Goal: Task Accomplishment & Management: Manage account settings

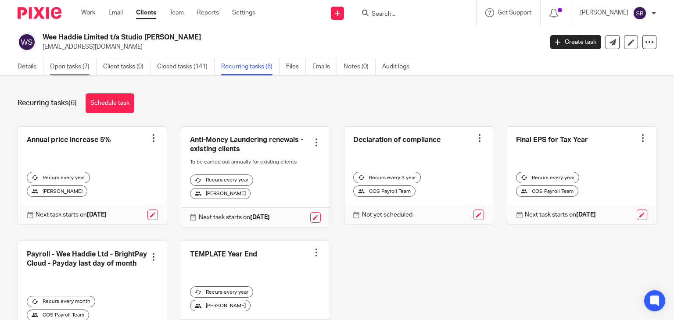
click at [82, 70] on link "Open tasks (7)" at bounding box center [73, 66] width 46 height 17
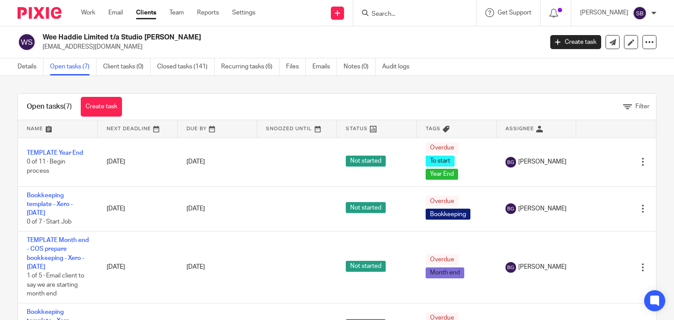
click at [434, 16] on input "Search" at bounding box center [410, 15] width 79 height 8
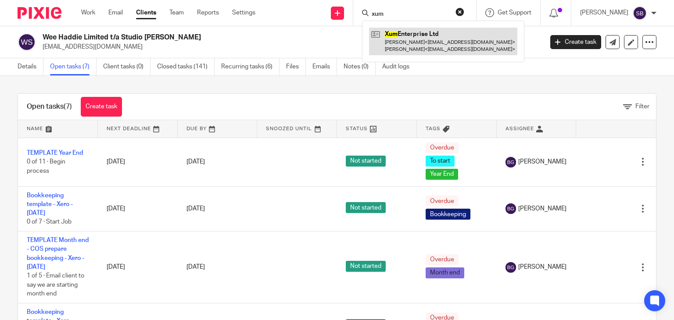
type input "xum"
click at [449, 39] on link at bounding box center [443, 41] width 148 height 27
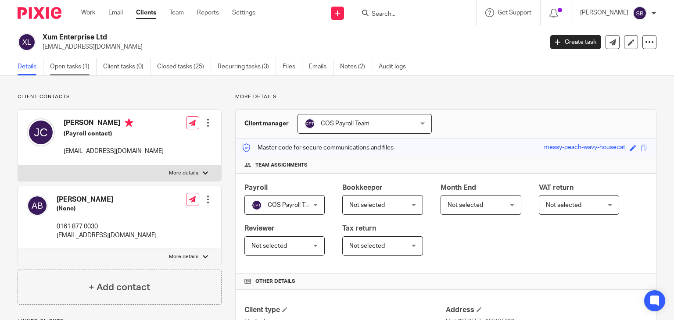
click at [77, 69] on link "Open tasks (1)" at bounding box center [73, 66] width 46 height 17
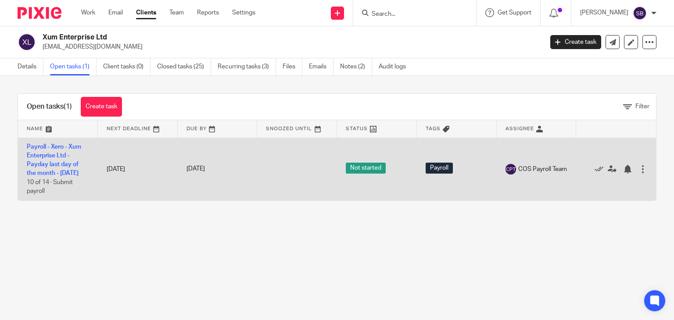
click at [57, 160] on td "Payroll - Xero - Xum Enterprise Ltd - Payday last day of the month - September …" at bounding box center [58, 169] width 80 height 63
click at [56, 156] on link "Payroll - Xero - Xum Enterprise Ltd - Payday last day of the month - [DATE]" at bounding box center [54, 160] width 54 height 33
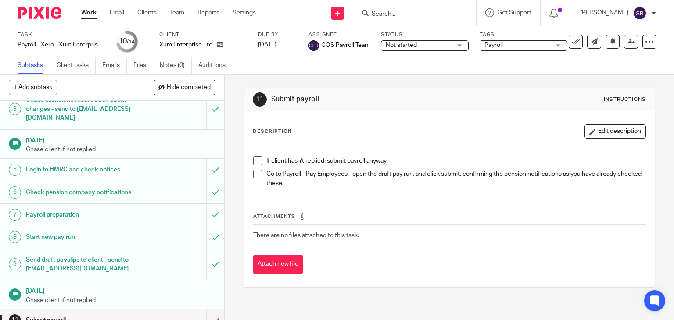
scroll to position [88, 0]
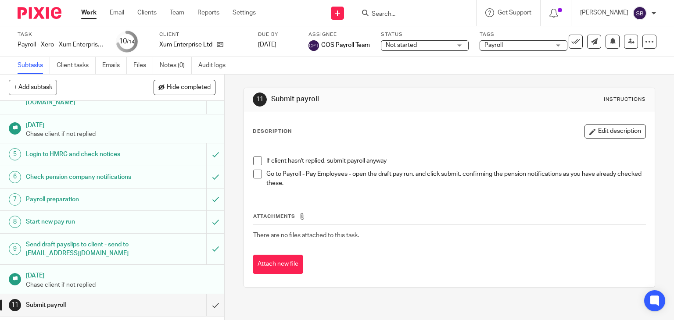
click at [86, 203] on h1 "Payroll preparation" at bounding box center [83, 199] width 114 height 13
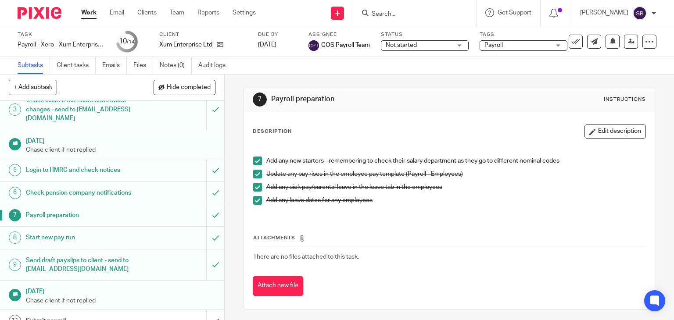
scroll to position [88, 0]
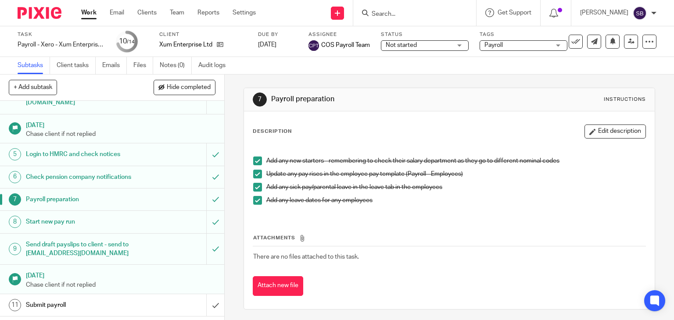
click at [69, 223] on h1 "Start new pay run" at bounding box center [83, 221] width 114 height 13
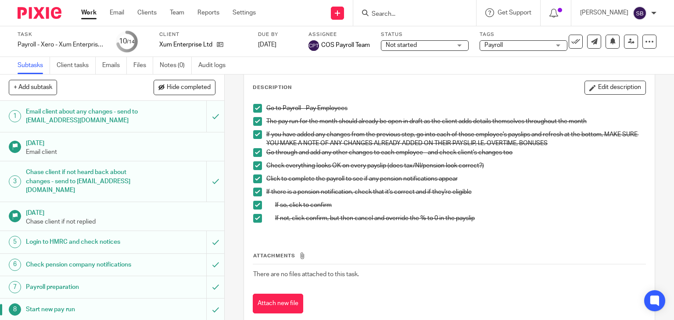
scroll to position [63, 0]
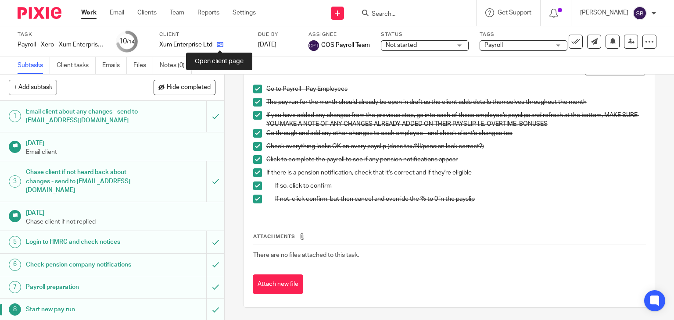
click at [217, 45] on icon at bounding box center [220, 44] width 7 height 7
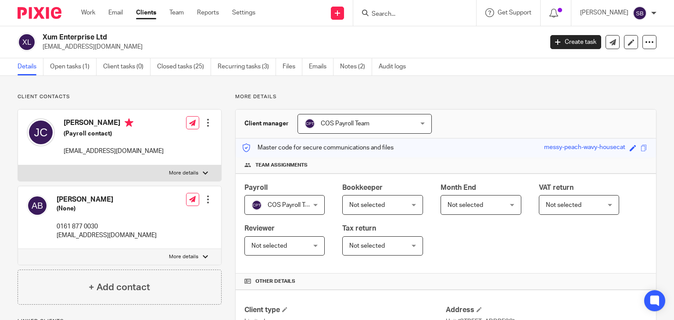
click at [355, 67] on link "Notes (2)" at bounding box center [356, 66] width 32 height 17
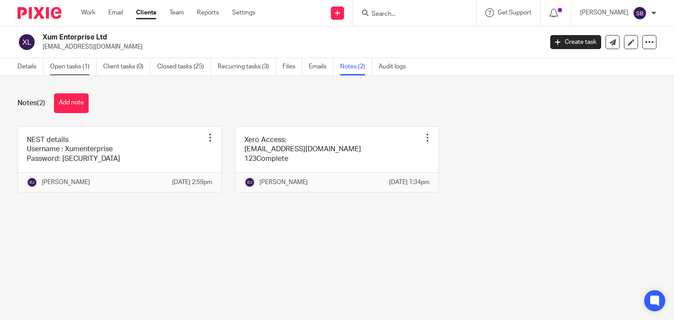
click at [59, 65] on link "Open tasks (1)" at bounding box center [73, 66] width 46 height 17
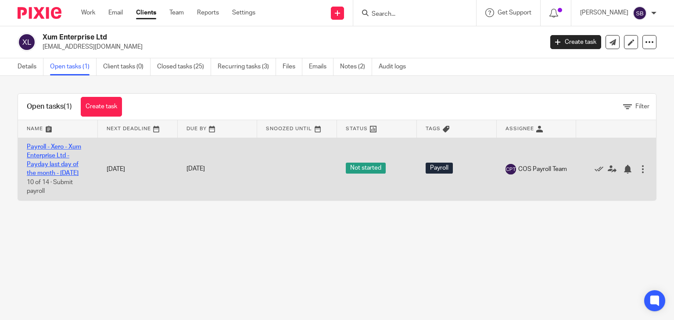
click at [48, 164] on link "Payroll - Xero - Xum Enterprise Ltd - Payday last day of the month - September …" at bounding box center [54, 160] width 54 height 33
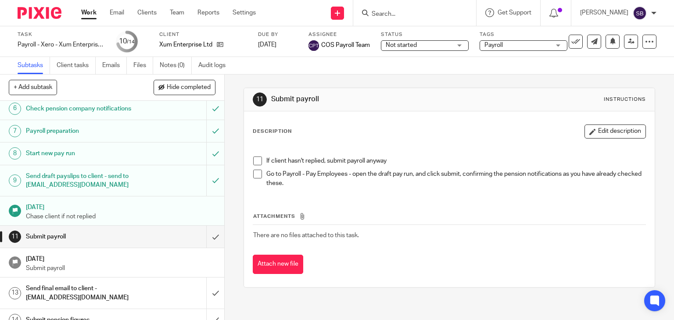
scroll to position [167, 0]
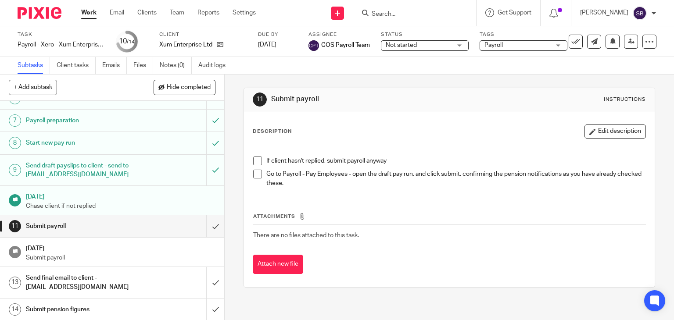
click at [256, 160] on span at bounding box center [257, 161] width 9 height 9
click at [258, 178] on span at bounding box center [257, 174] width 9 height 9
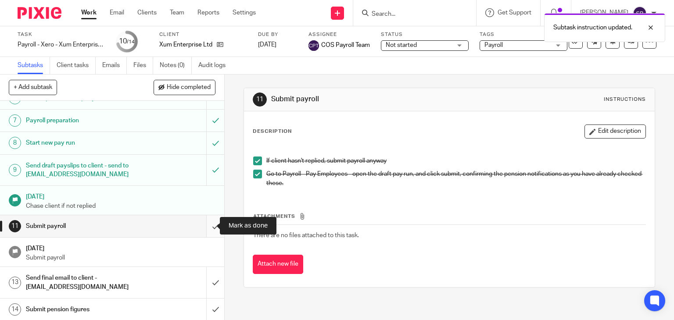
click at [205, 227] on input "submit" at bounding box center [112, 226] width 224 height 22
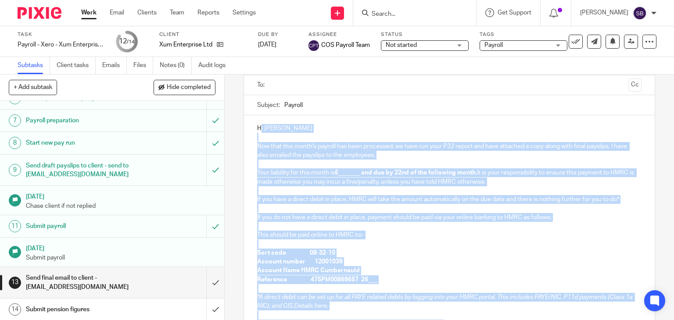
scroll to position [61, 0]
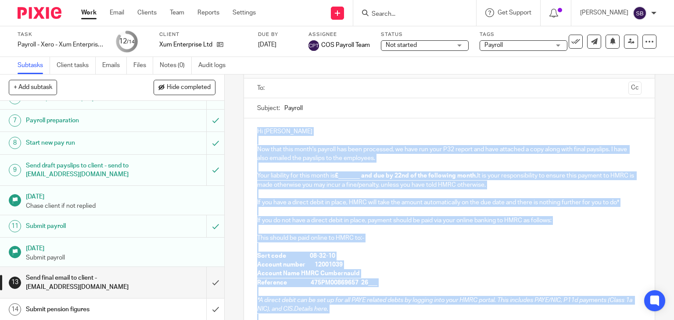
drag, startPoint x: 282, startPoint y: 264, endPoint x: 256, endPoint y: 127, distance: 139.3
click at [256, 127] on div "Hi Jack Now that this month's payroll has been processed, we have run your P32 …" at bounding box center [449, 250] width 411 height 264
copy div "Hi Jack Now that this month's payroll has been processed, we have run your P32 …"
click at [396, 207] on p at bounding box center [449, 211] width 385 height 9
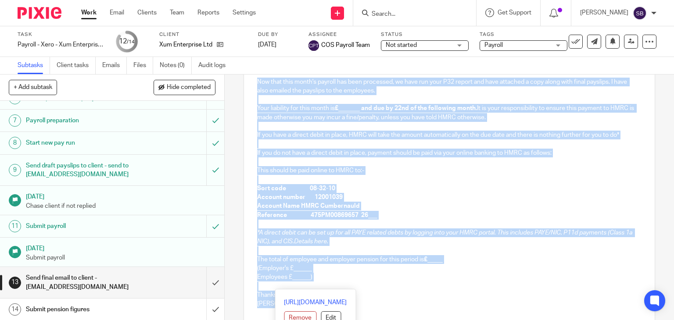
scroll to position [172, 0]
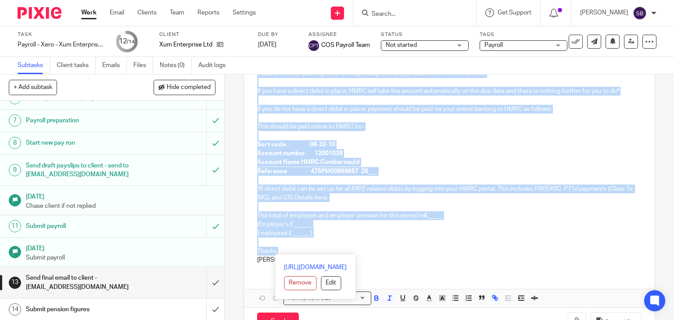
drag, startPoint x: 255, startPoint y: 143, endPoint x: 353, endPoint y: 244, distance: 140.8
click at [353, 244] on div "Hi Jack Now that this month's payroll has been processed, we have run your P32 …" at bounding box center [449, 139] width 411 height 264
copy div "Now that this month's payroll has been processed, we have run your P32 report a…"
click at [208, 281] on input "submit" at bounding box center [112, 282] width 224 height 31
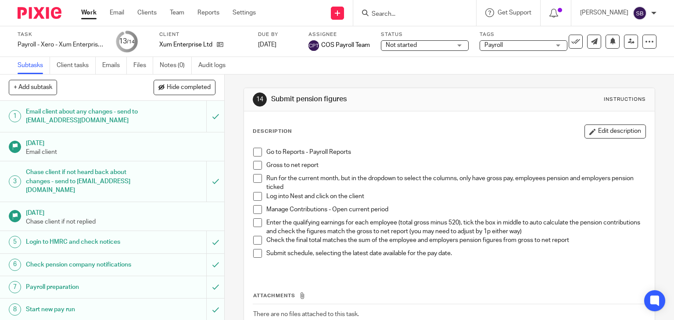
click at [419, 13] on input "Search" at bounding box center [410, 15] width 79 height 8
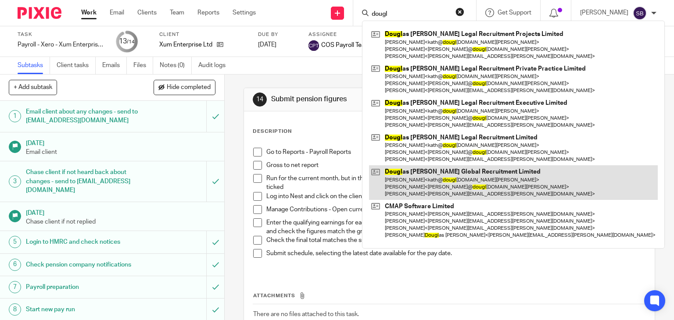
type input "dougl"
click at [476, 178] on link at bounding box center [513, 182] width 289 height 35
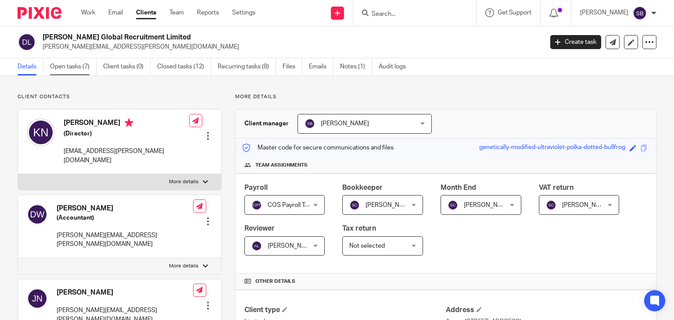
click at [82, 68] on link "Open tasks (7)" at bounding box center [73, 66] width 46 height 17
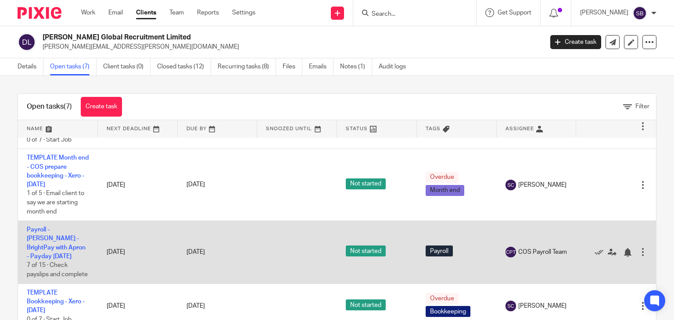
scroll to position [234, 0]
click at [66, 229] on link "Payroll - [PERSON_NAME] - BrightPay with Apron - Payday [DATE]" at bounding box center [56, 243] width 59 height 33
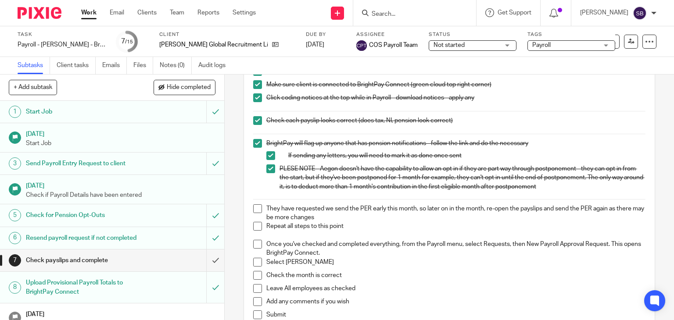
scroll to position [219, 0]
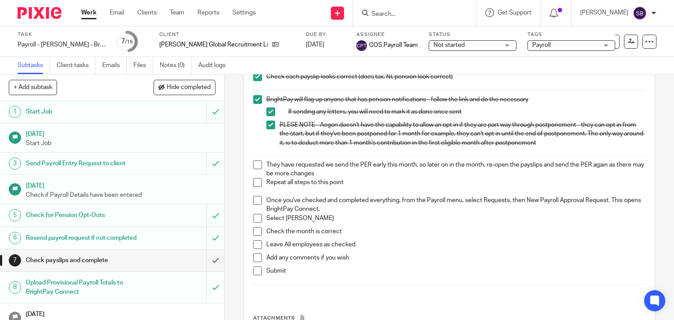
click at [255, 162] on span at bounding box center [257, 164] width 9 height 9
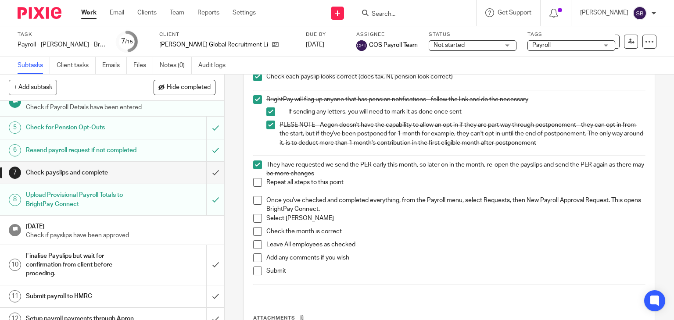
click at [97, 210] on h1 "Upload Provisional Payroll Totals to BrightPay Connect" at bounding box center [83, 200] width 114 height 22
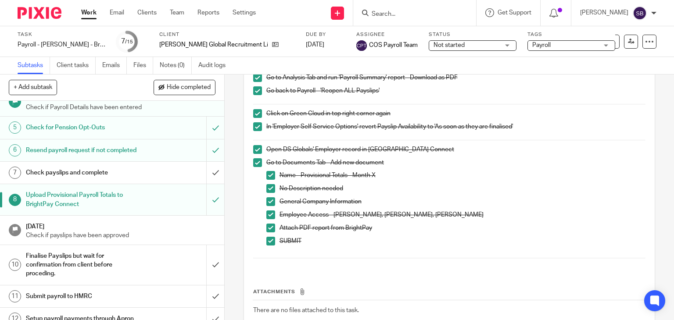
scroll to position [219, 0]
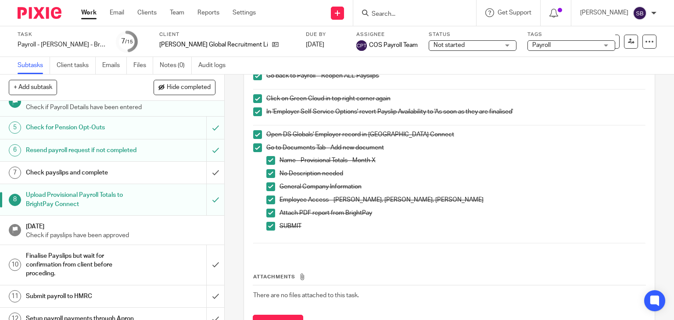
click at [98, 177] on h1 "Check payslips and complete" at bounding box center [83, 172] width 114 height 13
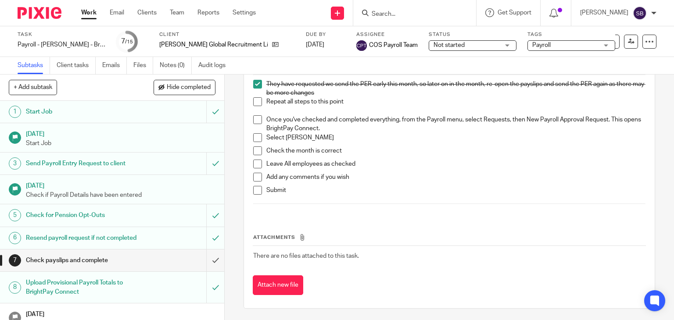
scroll to position [256, 0]
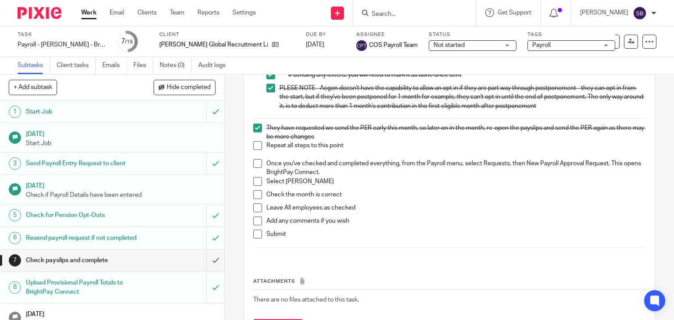
click at [256, 148] on span at bounding box center [257, 145] width 9 height 9
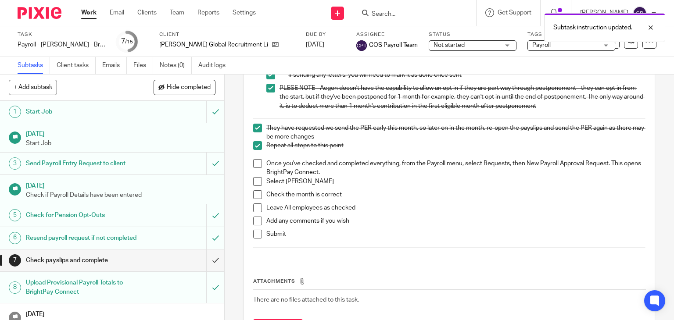
click at [256, 159] on span at bounding box center [257, 163] width 9 height 9
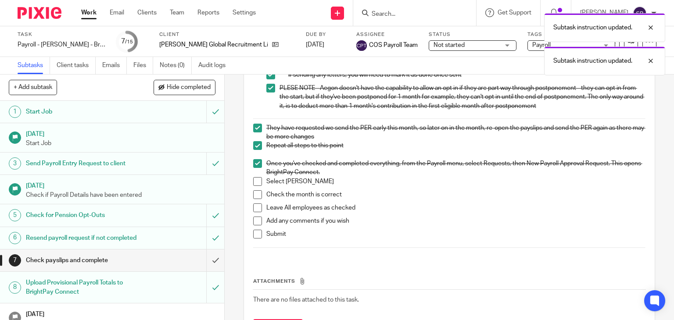
click at [256, 180] on span at bounding box center [257, 181] width 9 height 9
click at [254, 195] on span at bounding box center [257, 194] width 9 height 9
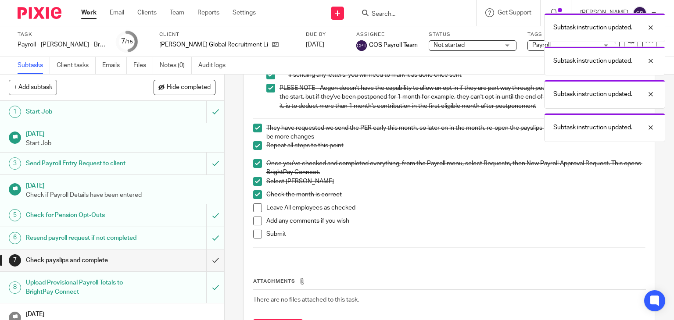
click at [253, 207] on span at bounding box center [257, 207] width 9 height 9
click at [255, 230] on span at bounding box center [257, 234] width 9 height 9
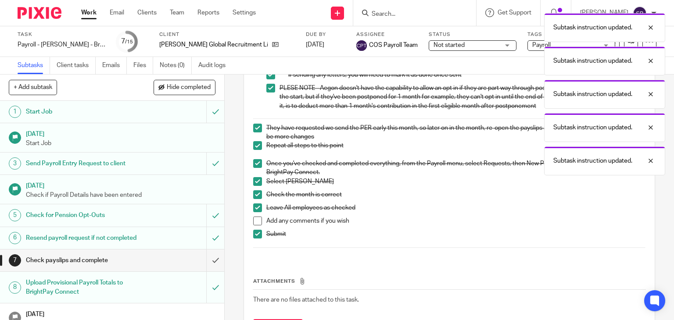
click at [255, 223] on span at bounding box center [257, 221] width 9 height 9
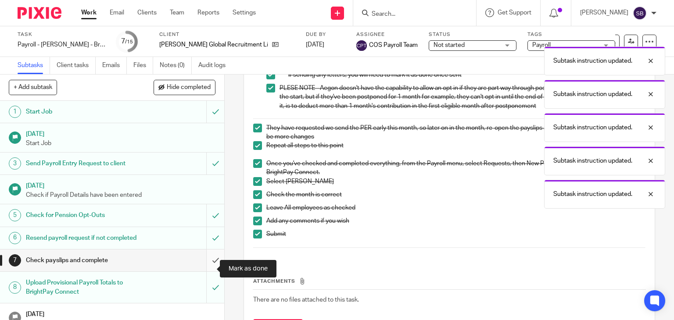
click at [205, 268] on input "submit" at bounding box center [112, 261] width 224 height 22
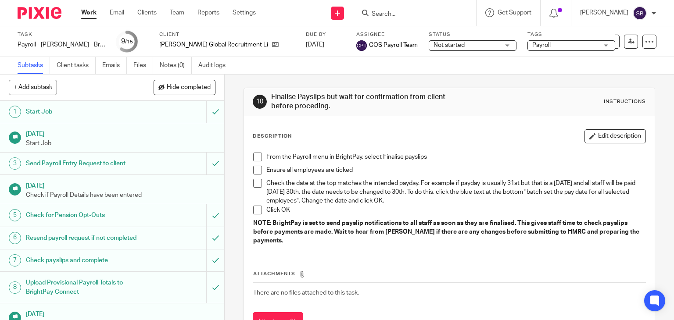
click at [403, 14] on input "Search" at bounding box center [410, 15] width 79 height 8
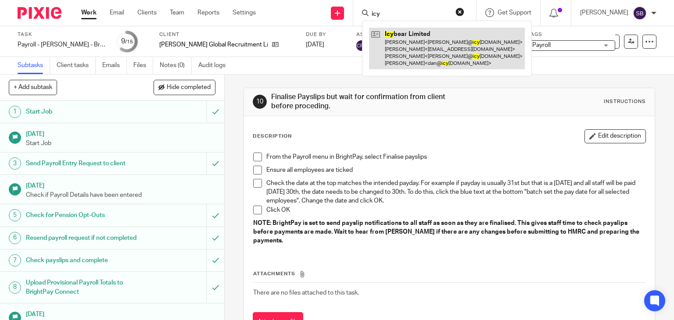
type input "icy"
click at [417, 36] on link at bounding box center [447, 49] width 156 height 42
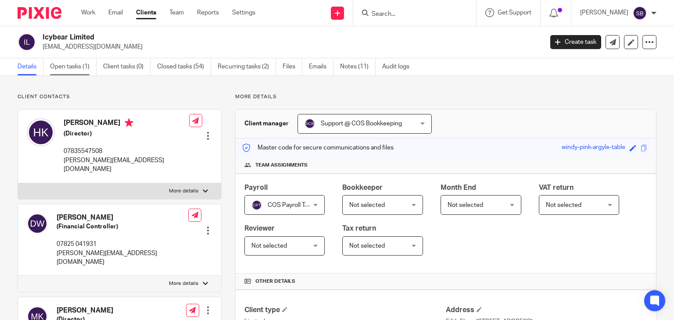
click at [75, 64] on link "Open tasks (1)" at bounding box center [73, 66] width 46 height 17
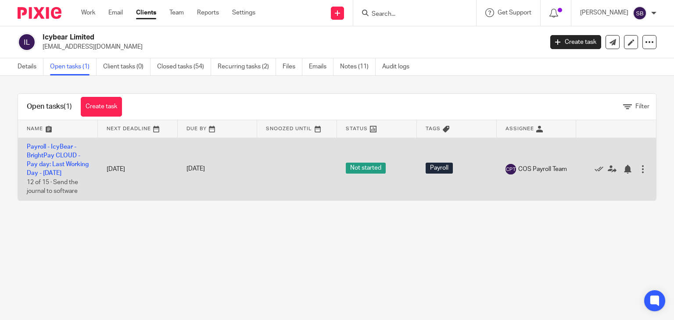
click at [53, 160] on td "Payroll - IcyBear - BrightPay CLOUD - Pay day: Last Working Day - September 202…" at bounding box center [58, 169] width 80 height 63
click at [51, 162] on link "Payroll - IcyBear - BrightPay CLOUD - Pay day: Last Working Day - September 2025" at bounding box center [58, 160] width 62 height 33
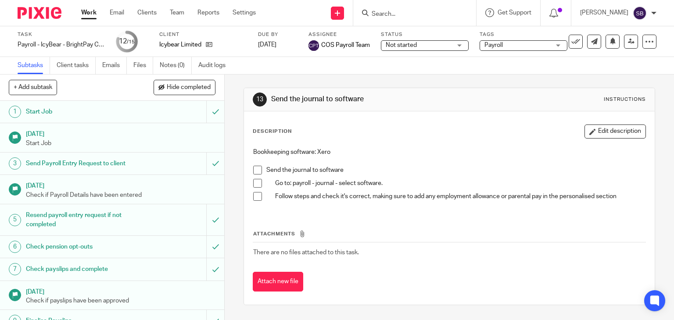
click at [421, 16] on input "Search" at bounding box center [410, 15] width 79 height 8
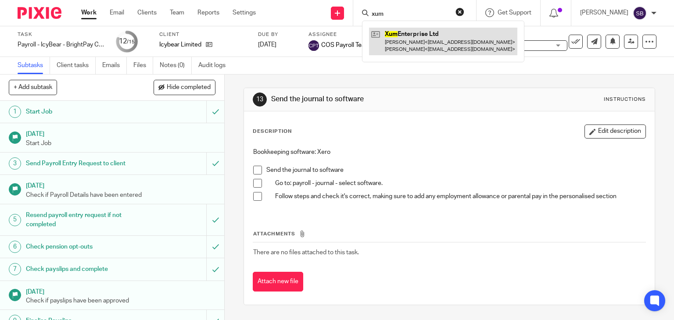
type input "xum"
click at [420, 43] on link at bounding box center [443, 41] width 148 height 27
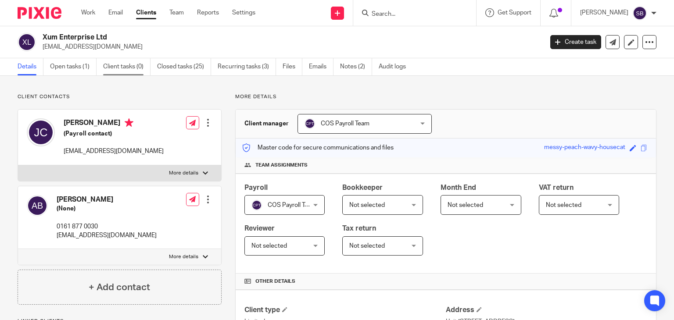
drag, startPoint x: 74, startPoint y: 67, endPoint x: 105, endPoint y: 67, distance: 31.1
click at [74, 67] on link "Open tasks (1)" at bounding box center [73, 66] width 46 height 17
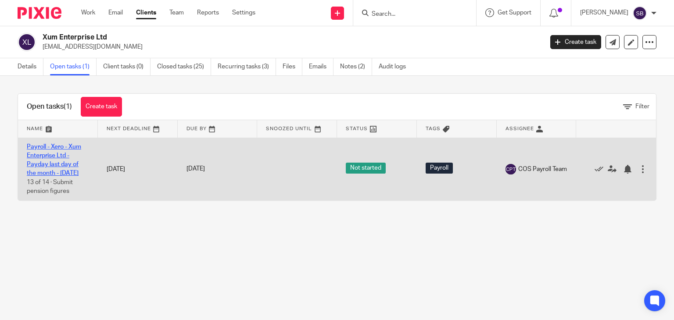
click at [57, 162] on link "Payroll - Xero - Xum Enterprise Ltd - Payday last day of the month - September …" at bounding box center [54, 160] width 54 height 33
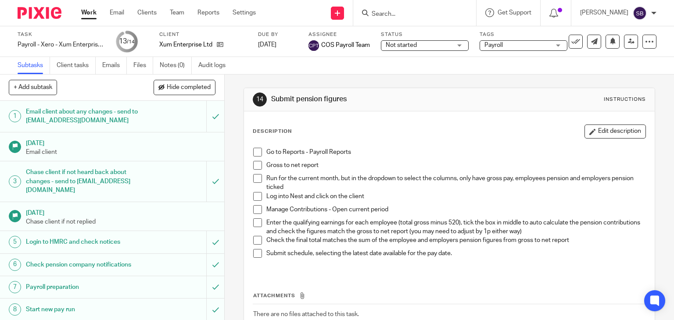
click at [253, 148] on span at bounding box center [257, 152] width 9 height 9
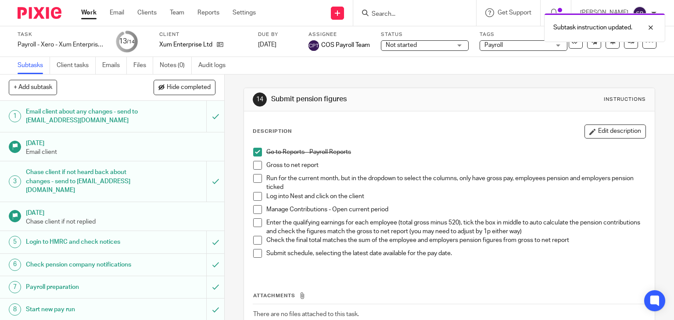
click at [253, 158] on li "Go to Reports - Payroll Reports" at bounding box center [449, 154] width 392 height 13
click at [254, 162] on span at bounding box center [257, 165] width 9 height 9
drag, startPoint x: 254, startPoint y: 174, endPoint x: 255, endPoint y: 182, distance: 8.0
click at [254, 174] on span at bounding box center [257, 178] width 9 height 9
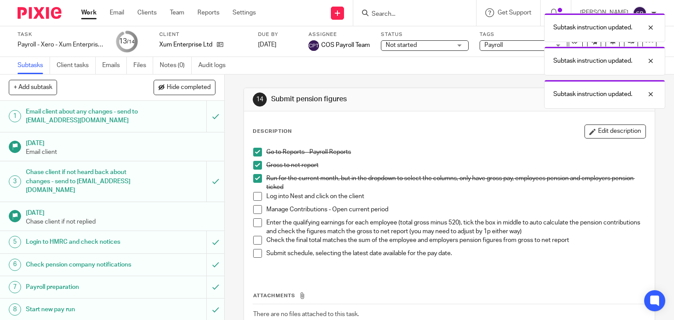
click at [254, 190] on li "Run for the current month, but in the dropdown to select the columns, only have…" at bounding box center [449, 183] width 392 height 18
click at [254, 194] on span at bounding box center [257, 196] width 9 height 9
click at [255, 207] on span at bounding box center [257, 209] width 9 height 9
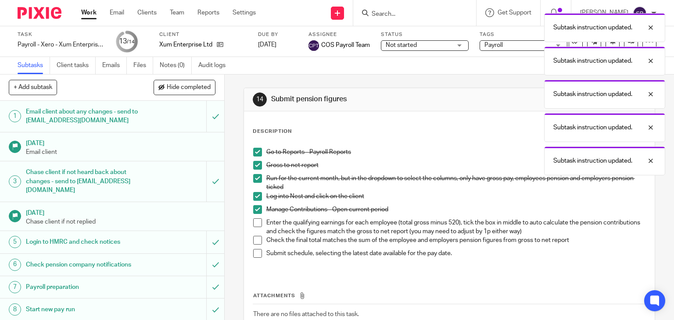
click at [254, 222] on span at bounding box center [257, 222] width 9 height 9
click at [254, 237] on span at bounding box center [257, 240] width 9 height 9
click at [254, 253] on span at bounding box center [257, 253] width 9 height 9
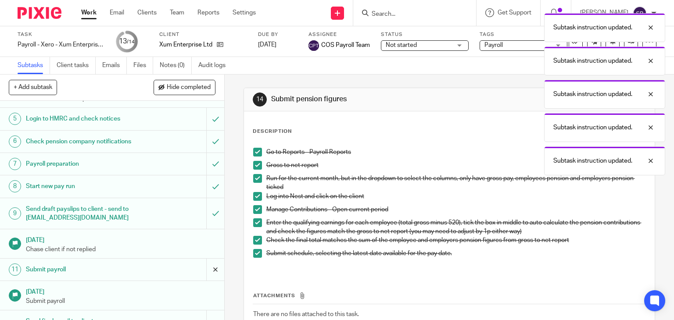
scroll to position [167, 0]
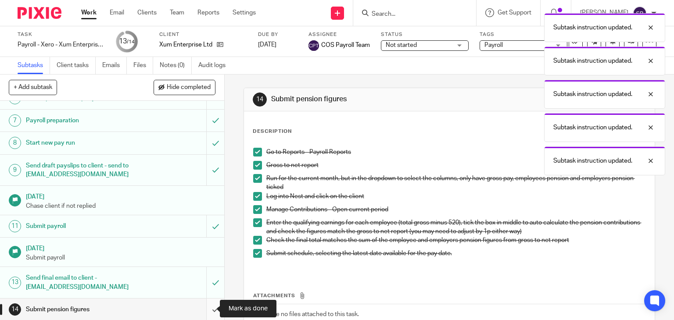
click at [207, 308] on input "submit" at bounding box center [112, 310] width 224 height 22
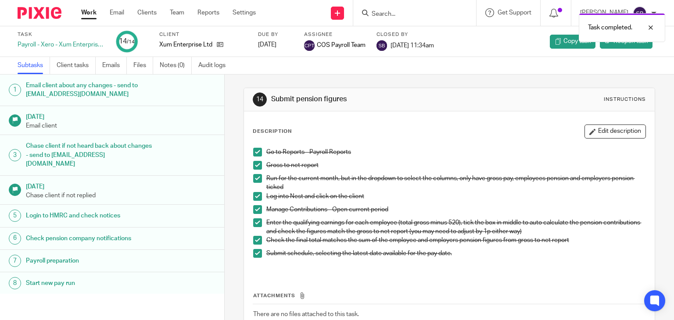
click at [432, 13] on div "Task completed." at bounding box center [501, 25] width 328 height 33
drag, startPoint x: 651, startPoint y: 29, endPoint x: 490, endPoint y: 11, distance: 161.9
click at [650, 29] on div at bounding box center [644, 27] width 24 height 11
click at [409, 13] on input "Search" at bounding box center [410, 15] width 79 height 8
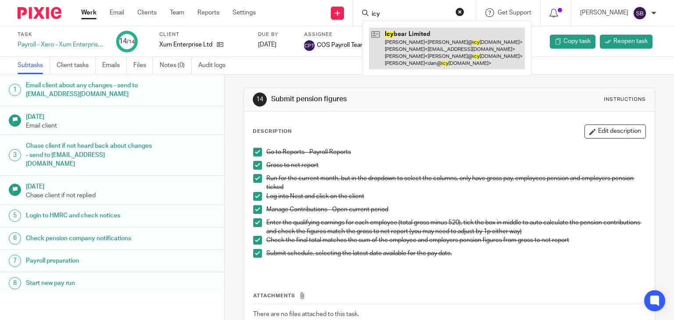
type input "icy"
click at [414, 43] on link at bounding box center [447, 49] width 156 height 42
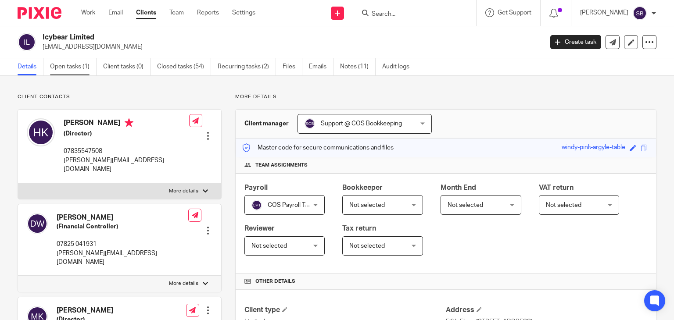
click at [60, 68] on link "Open tasks (1)" at bounding box center [73, 66] width 46 height 17
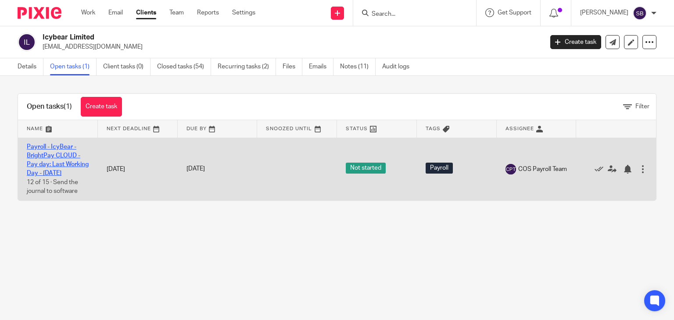
click at [56, 157] on link "Payroll - IcyBear - BrightPay CLOUD - Pay day: Last Working Day - [DATE]" at bounding box center [58, 160] width 62 height 33
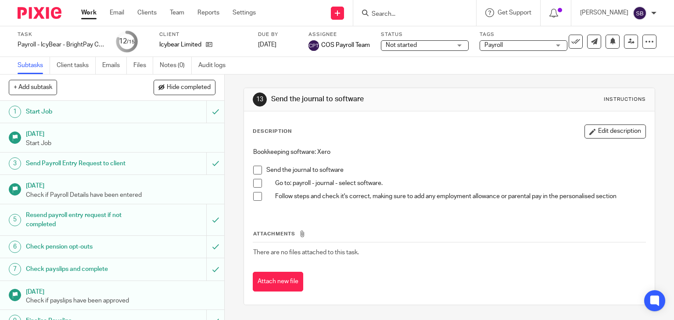
click at [254, 171] on span at bounding box center [257, 170] width 9 height 9
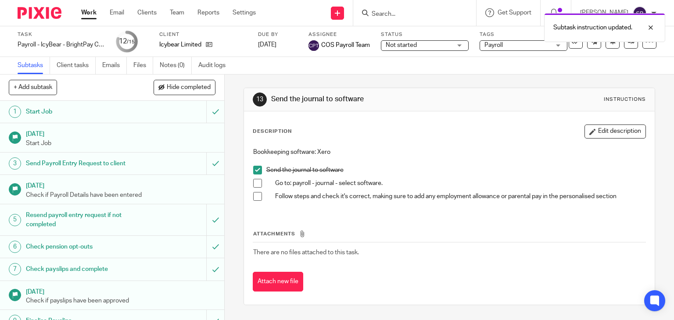
click at [254, 181] on span at bounding box center [257, 183] width 9 height 9
click at [254, 199] on span at bounding box center [257, 196] width 9 height 9
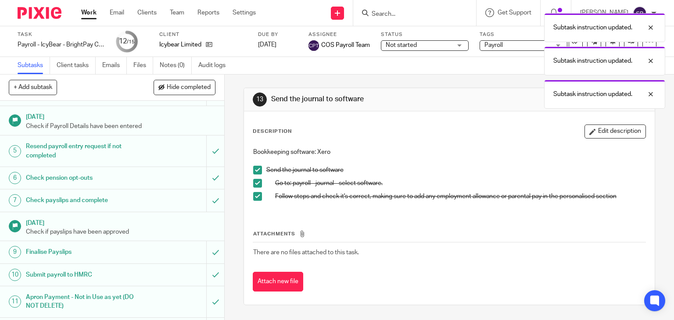
scroll to position [162, 0]
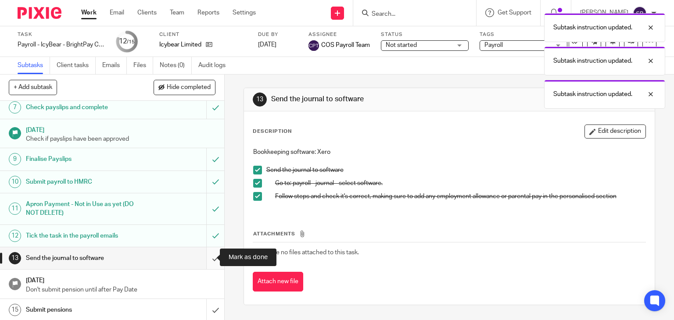
click at [207, 258] on input "submit" at bounding box center [112, 258] width 224 height 22
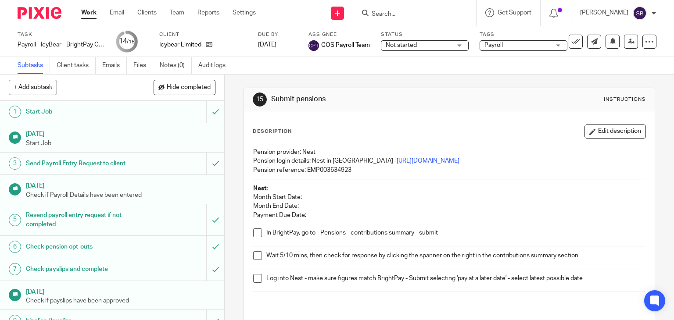
click at [423, 11] on input "Search" at bounding box center [410, 15] width 79 height 8
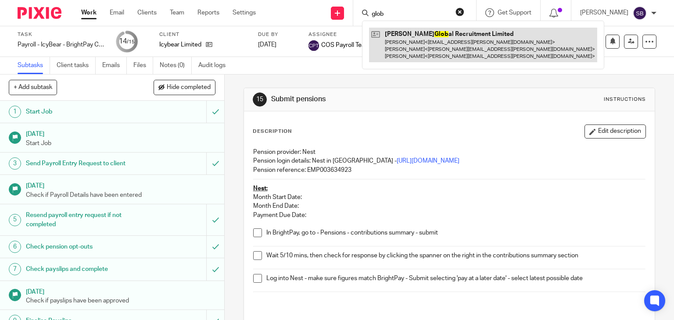
type input "glob"
click at [435, 49] on link at bounding box center [483, 45] width 228 height 35
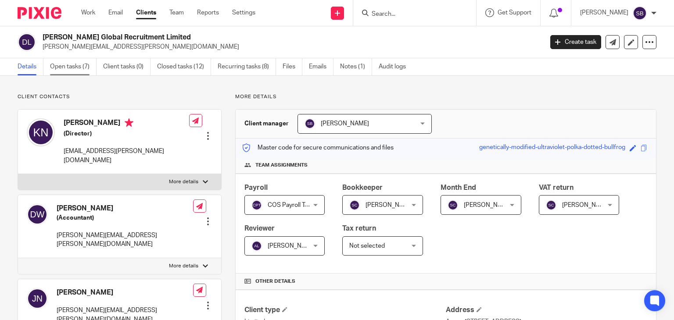
click at [78, 67] on link "Open tasks (7)" at bounding box center [73, 66] width 46 height 17
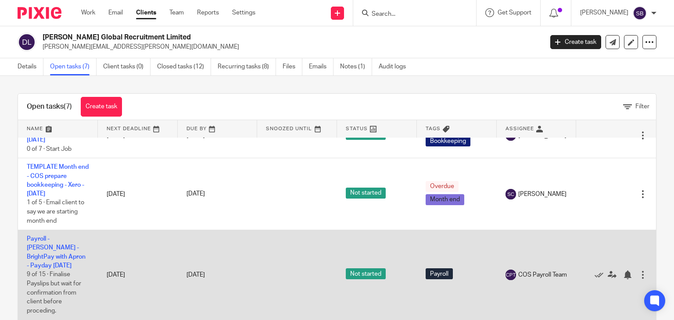
scroll to position [219, 0]
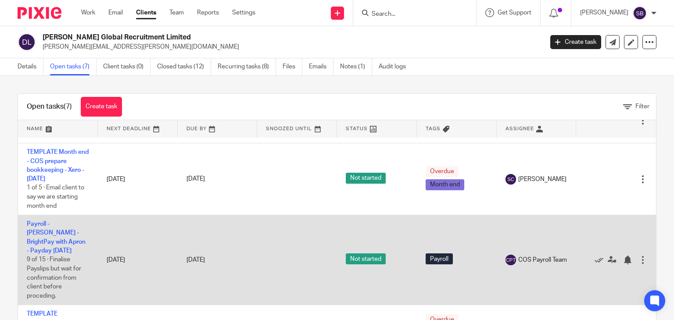
click at [33, 248] on td "Payroll - Douglas Scott - BrightPay with Apron - Payday 30th - September 2025 9…" at bounding box center [58, 260] width 80 height 90
click at [40, 246] on link "Payroll - Douglas Scott - BrightPay with Apron - Payday 30th - September 2025" at bounding box center [56, 237] width 59 height 33
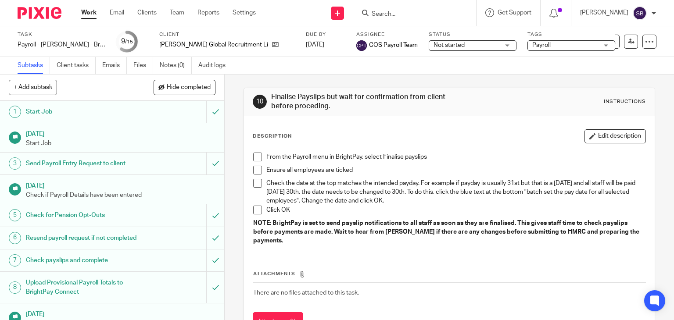
click at [254, 158] on span at bounding box center [257, 157] width 9 height 9
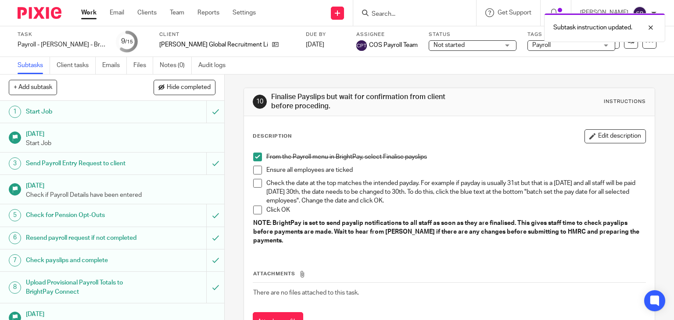
click at [254, 170] on span at bounding box center [257, 170] width 9 height 9
click at [255, 183] on span at bounding box center [257, 183] width 9 height 9
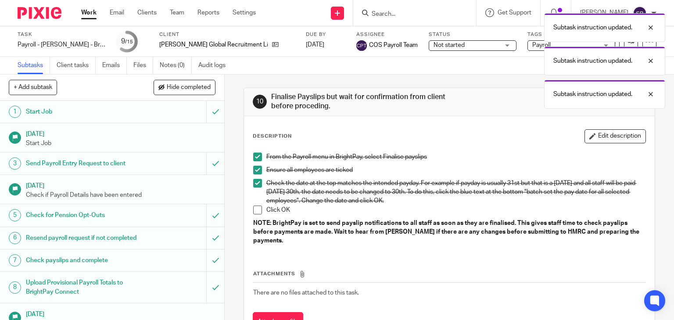
click at [255, 212] on span at bounding box center [257, 210] width 9 height 9
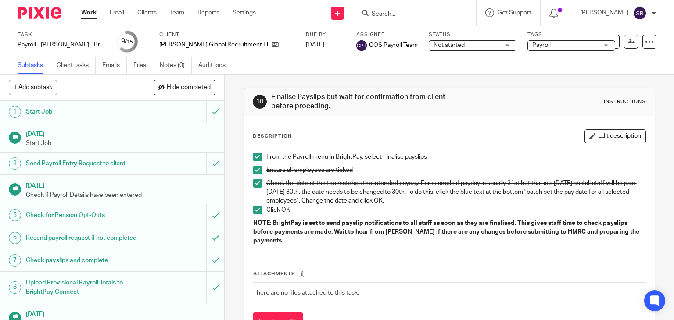
click at [89, 13] on link "Work" at bounding box center [88, 12] width 15 height 9
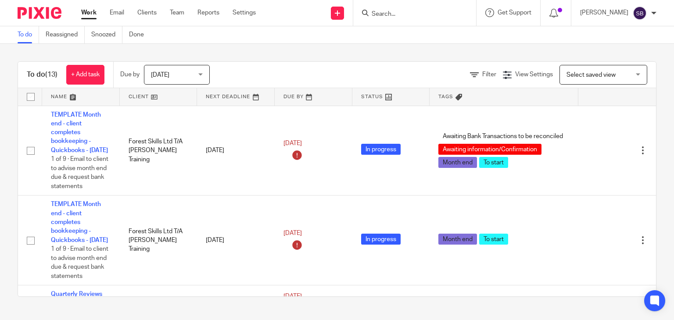
click at [403, 11] on input "Search" at bounding box center [410, 15] width 79 height 8
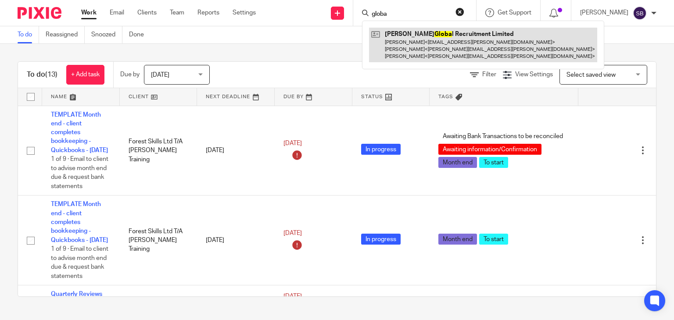
type input "globa"
click at [418, 43] on link at bounding box center [483, 45] width 228 height 35
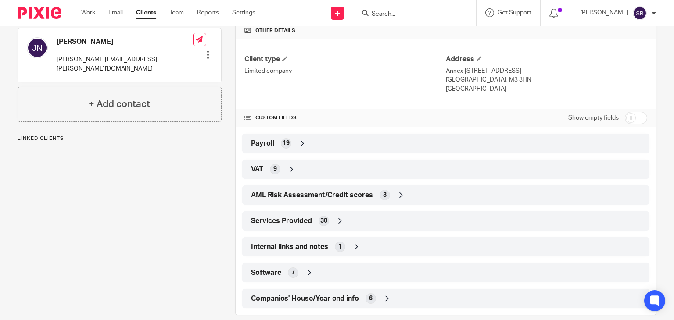
scroll to position [263, 0]
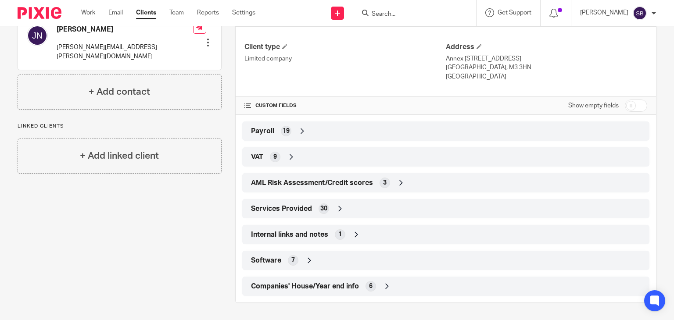
click at [341, 231] on div "1" at bounding box center [340, 234] width 11 height 11
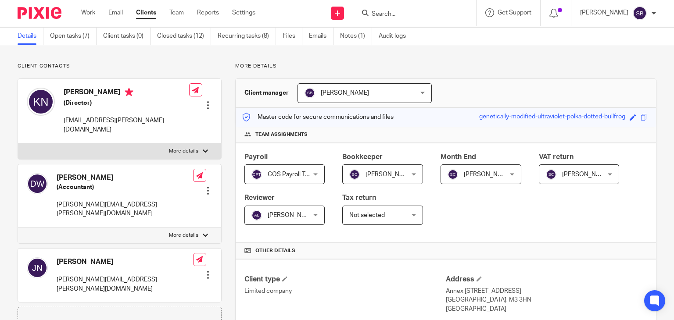
scroll to position [0, 0]
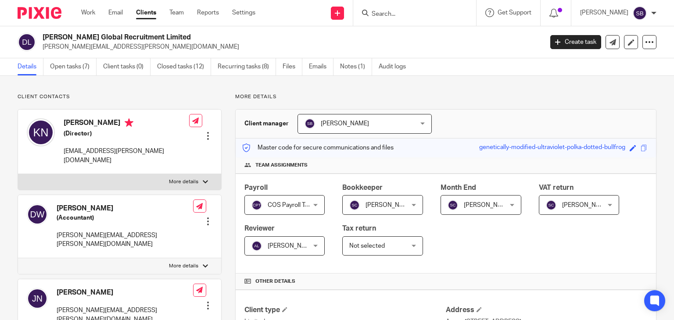
click at [416, 16] on input "Search" at bounding box center [410, 15] width 79 height 8
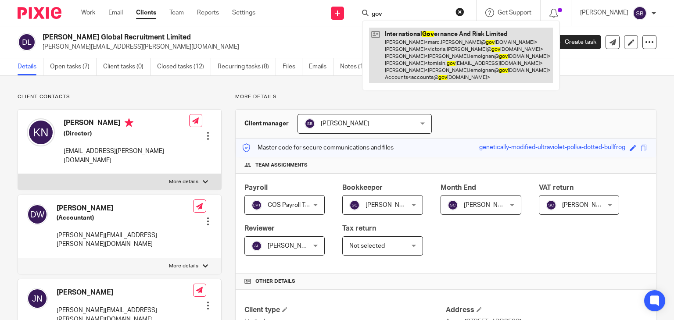
type input "gov"
click at [456, 64] on link at bounding box center [461, 56] width 184 height 56
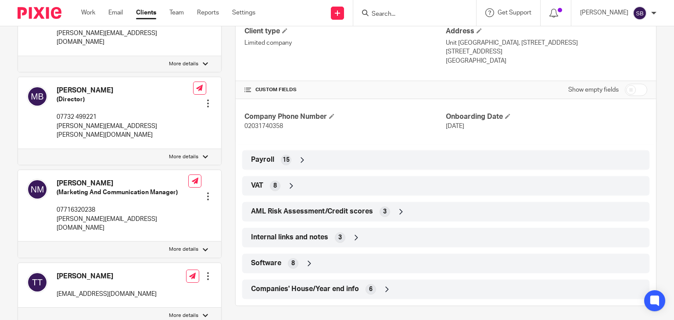
scroll to position [351, 0]
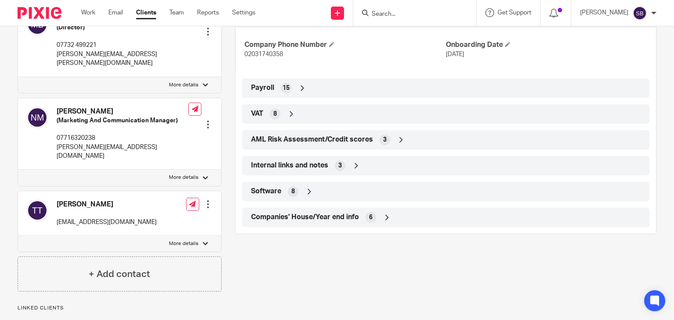
click at [300, 169] on span "Internal links and notes" at bounding box center [289, 165] width 77 height 9
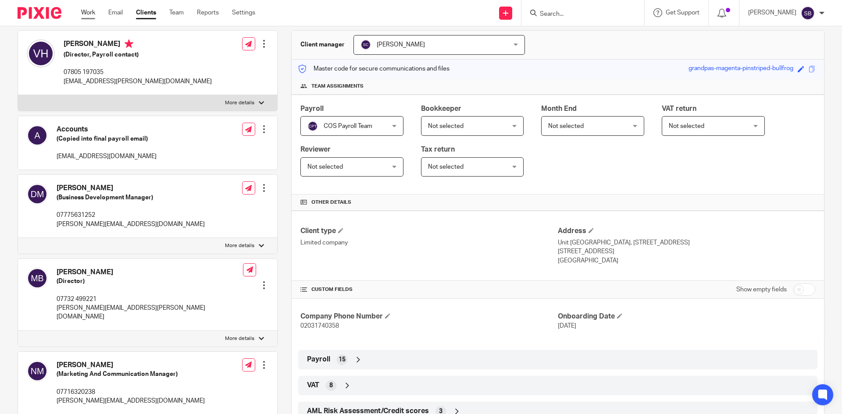
scroll to position [0, 0]
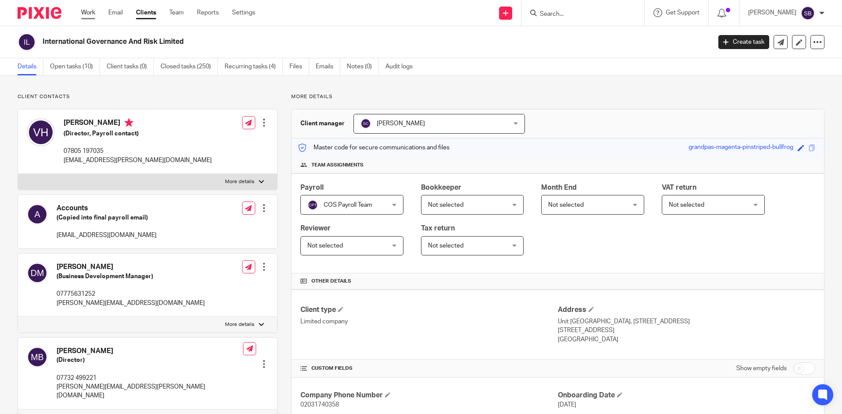
click at [86, 8] on link "Work" at bounding box center [88, 12] width 14 height 9
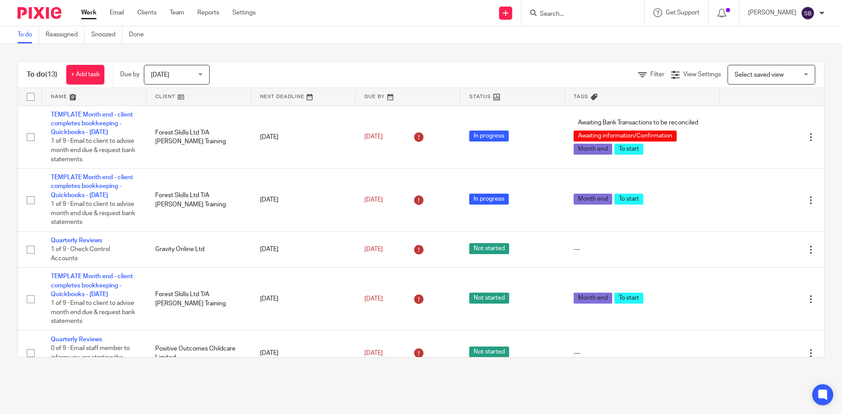
click at [188, 75] on span "[DATE]" at bounding box center [174, 74] width 46 height 18
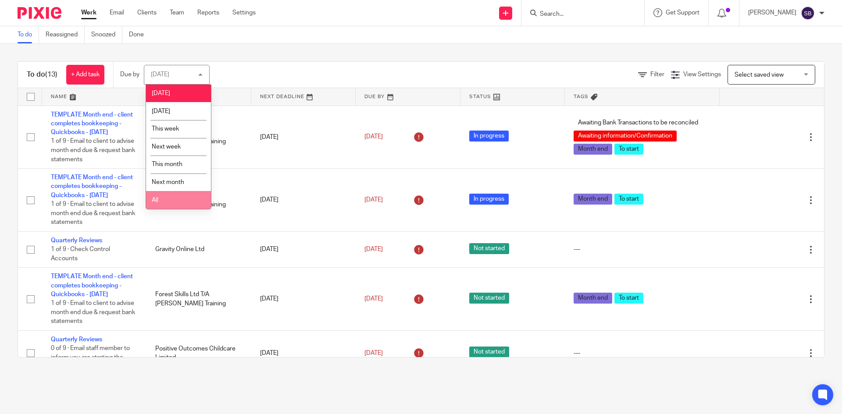
click at [186, 200] on li "All" at bounding box center [178, 200] width 65 height 18
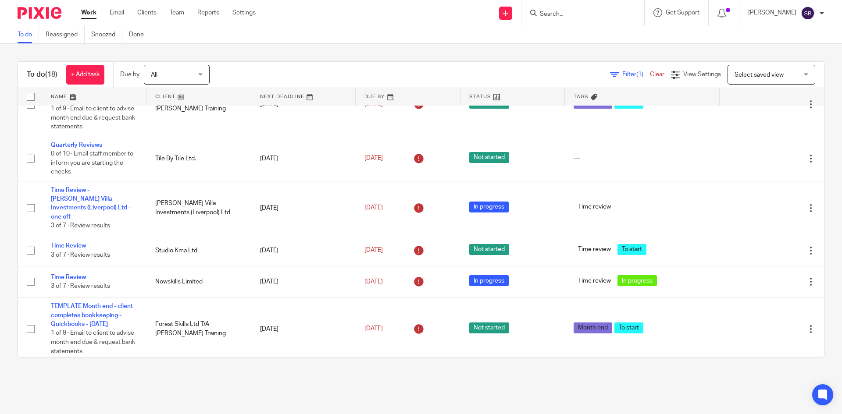
scroll to position [307, 0]
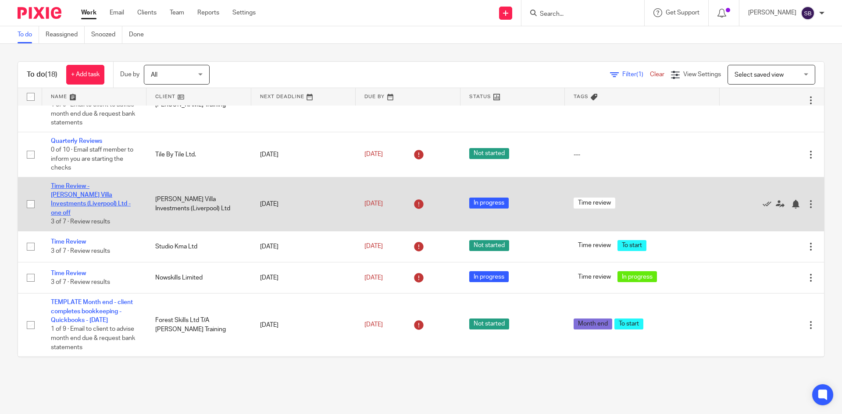
click at [103, 186] on link "Time Review - [PERSON_NAME] Villa Investments (Liverpool) Ltd - one off" at bounding box center [91, 199] width 80 height 33
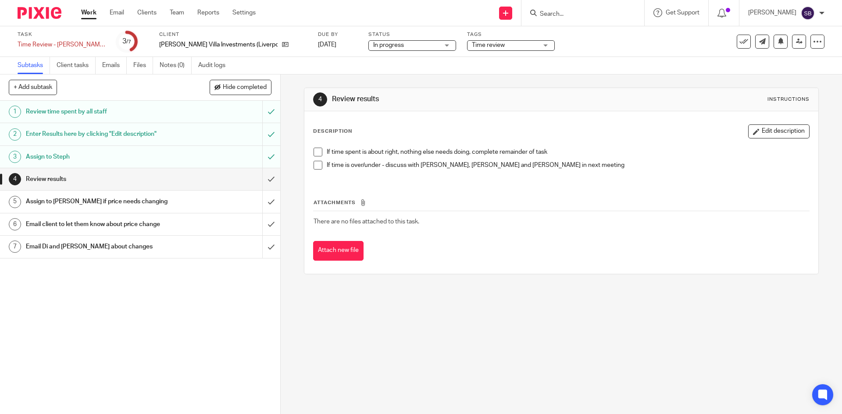
click at [146, 135] on h1 "Enter Results here by clicking "Edit description"" at bounding box center [102, 134] width 152 height 13
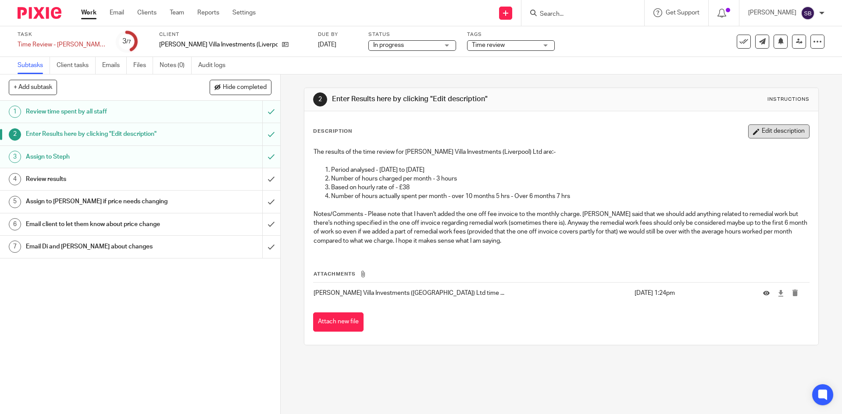
click at [757, 136] on button "Edit description" at bounding box center [778, 132] width 61 height 14
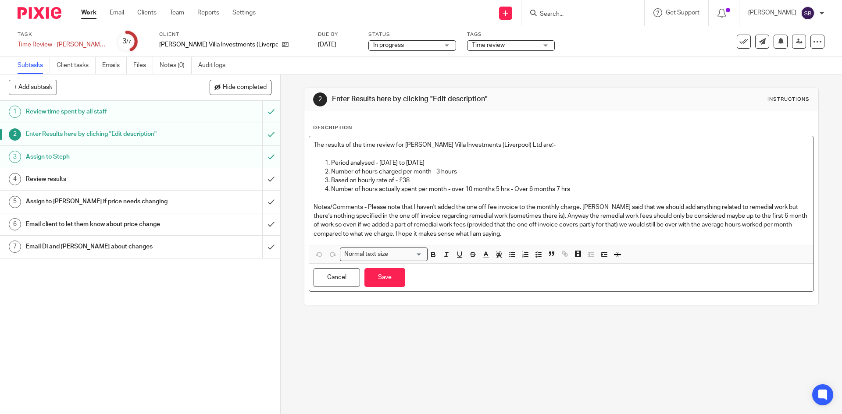
click at [517, 235] on p "Notes/Comments - Please note that I haven't added the one off fee invoice to th…" at bounding box center [561, 221] width 495 height 36
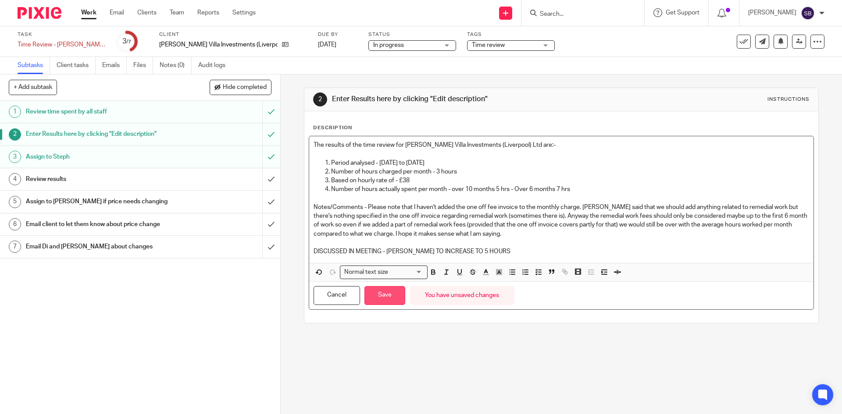
click at [386, 299] on button "Save" at bounding box center [384, 295] width 41 height 19
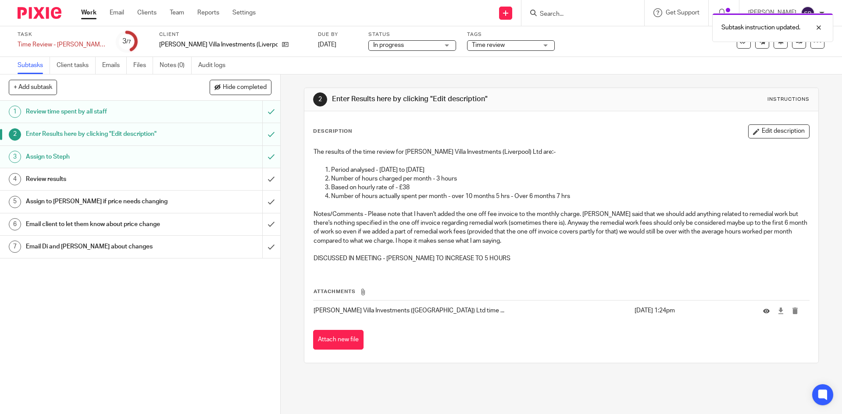
click at [230, 181] on div "Review results" at bounding box center [140, 179] width 228 height 13
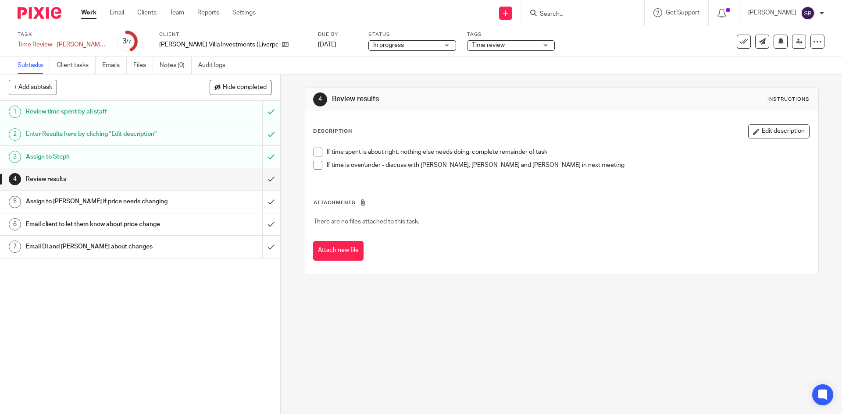
click at [314, 166] on span at bounding box center [318, 165] width 9 height 9
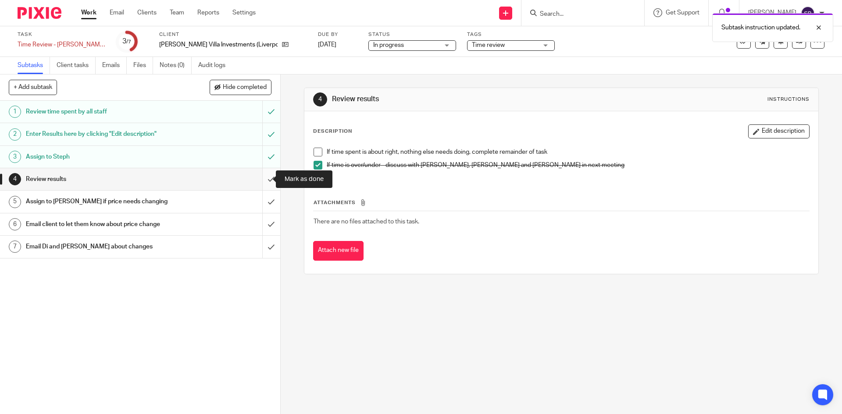
click at [260, 180] on input "submit" at bounding box center [140, 179] width 280 height 22
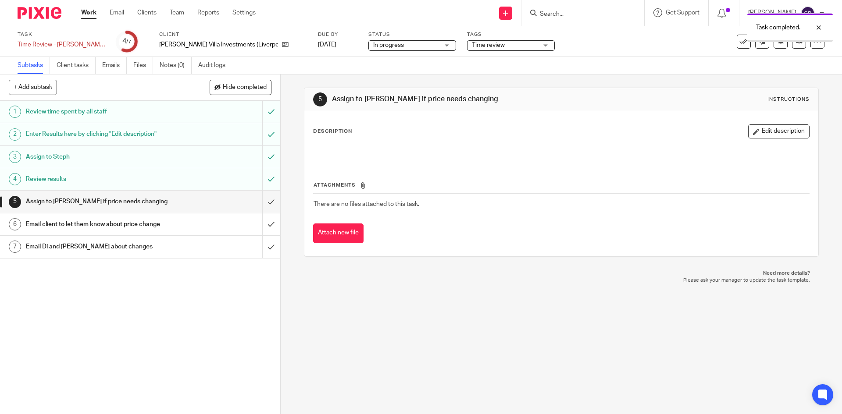
click at [796, 44] on icon at bounding box center [799, 41] width 7 height 7
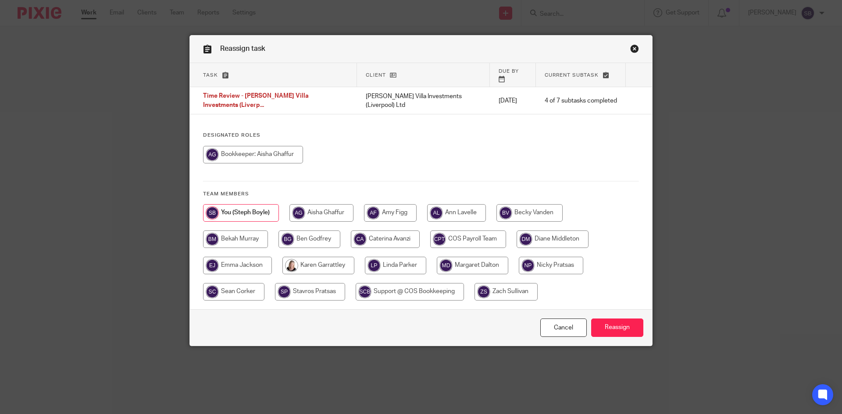
click at [311, 261] on input "radio" at bounding box center [318, 266] width 72 height 18
radio input "true"
click at [605, 319] on input "Reassign" at bounding box center [617, 328] width 52 height 19
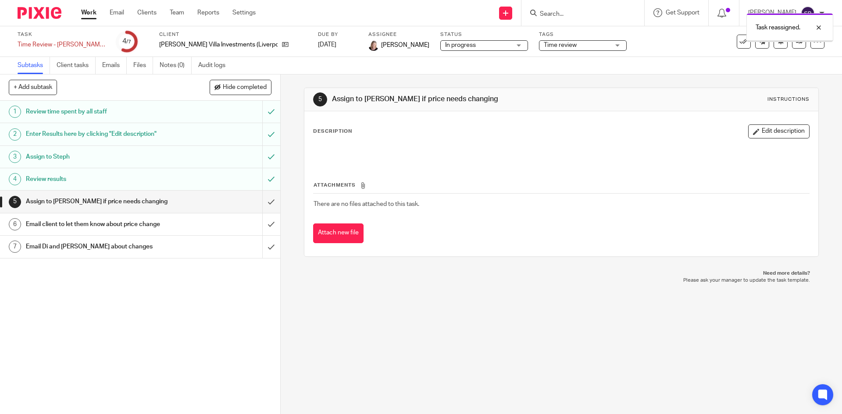
click at [90, 13] on link "Work" at bounding box center [88, 12] width 15 height 9
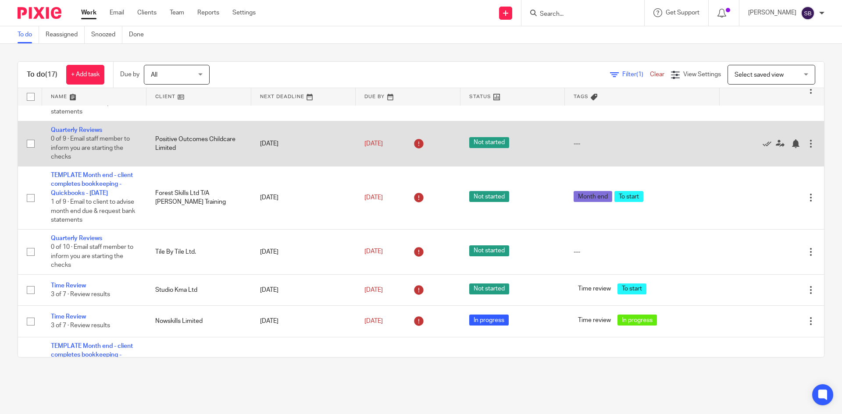
scroll to position [219, 0]
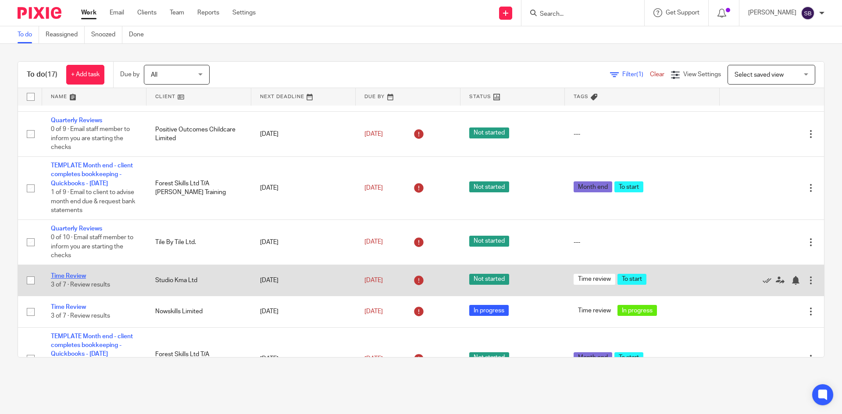
click at [68, 275] on link "Time Review" at bounding box center [68, 276] width 35 height 6
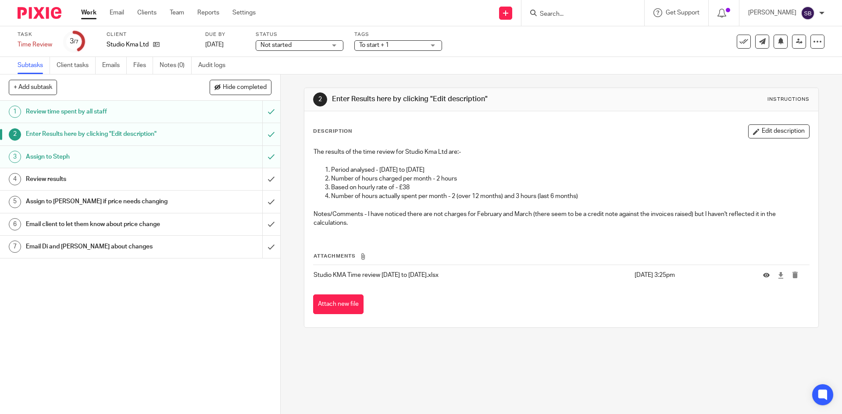
click at [86, 11] on link "Work" at bounding box center [88, 12] width 15 height 9
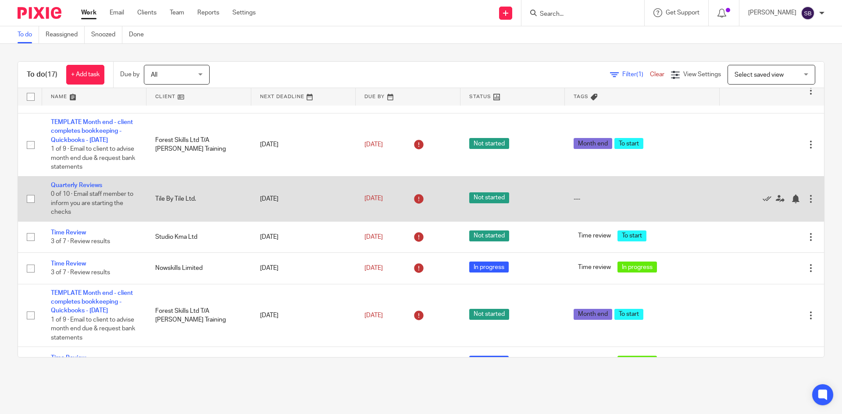
scroll to position [263, 0]
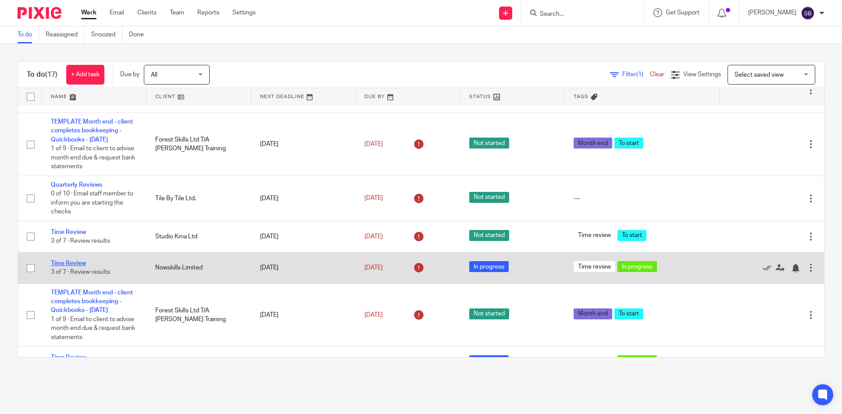
click at [79, 263] on link "Time Review" at bounding box center [68, 263] width 35 height 6
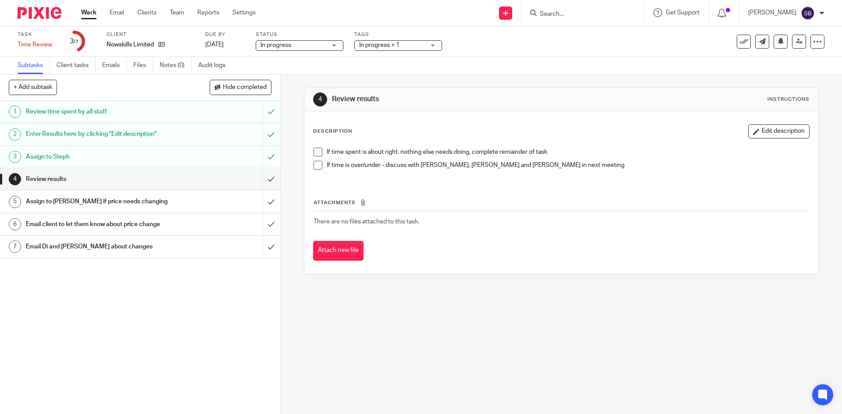
click at [123, 132] on h1 "Enter Results here by clicking "Edit description"" at bounding box center [102, 134] width 152 height 13
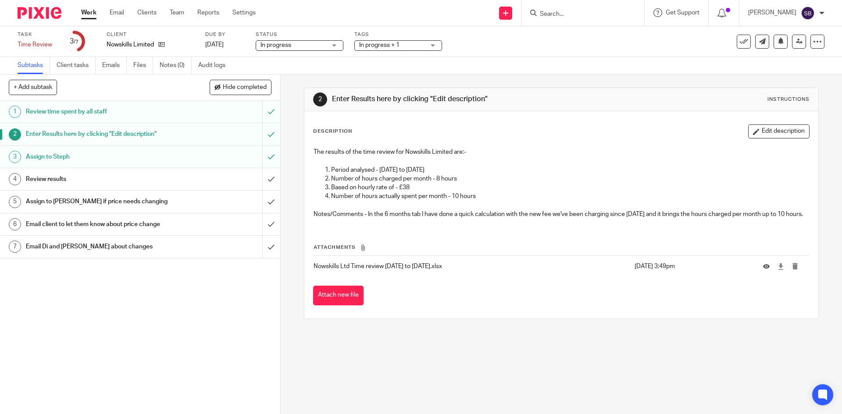
click at [225, 178] on div "Review results" at bounding box center [140, 179] width 228 height 13
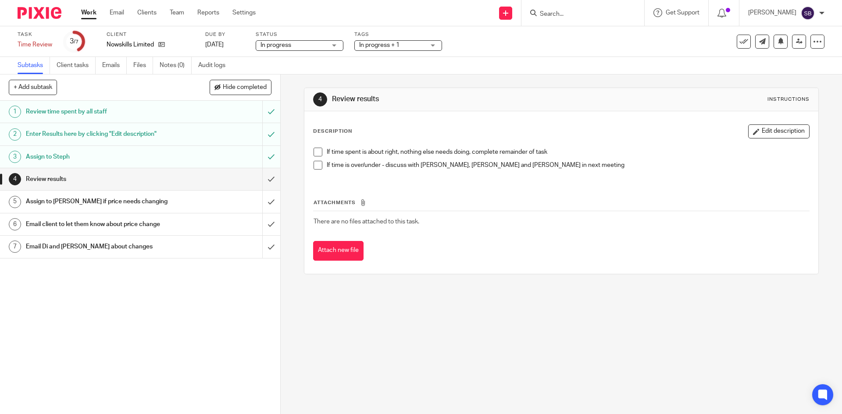
click at [314, 152] on span at bounding box center [318, 152] width 9 height 9
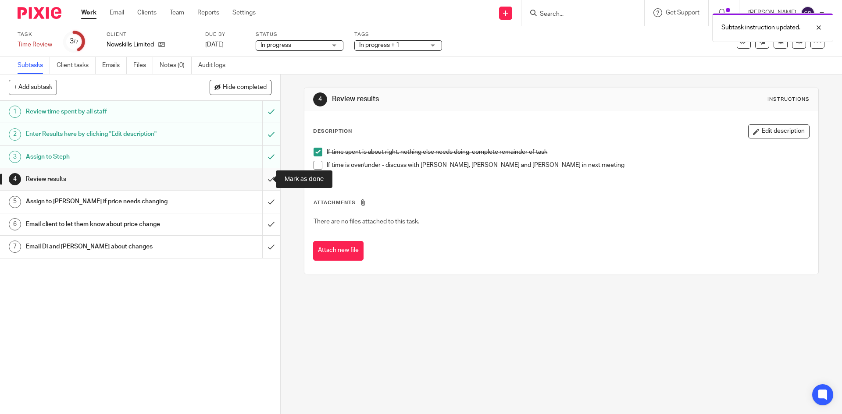
click at [261, 179] on input "submit" at bounding box center [140, 179] width 280 height 22
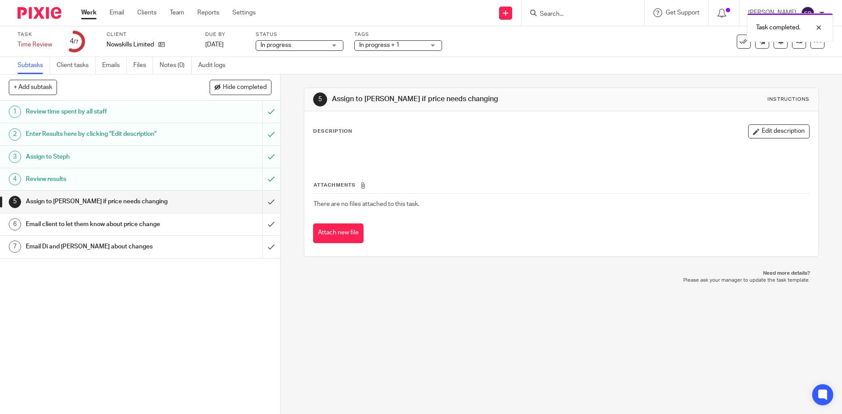
click at [89, 16] on link "Work" at bounding box center [88, 12] width 15 height 9
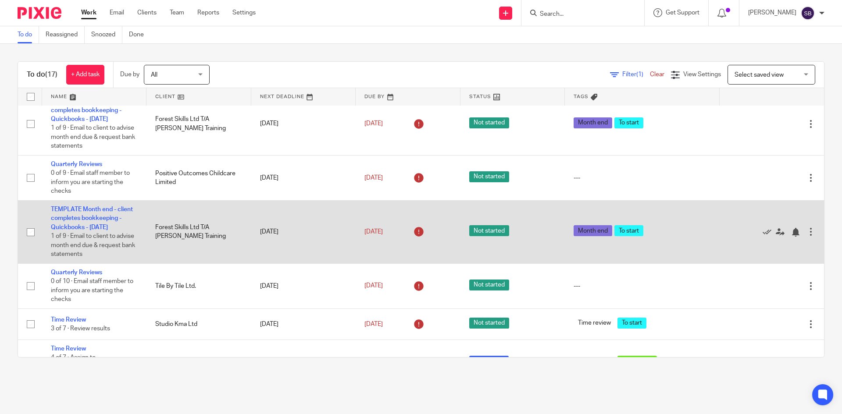
scroll to position [219, 0]
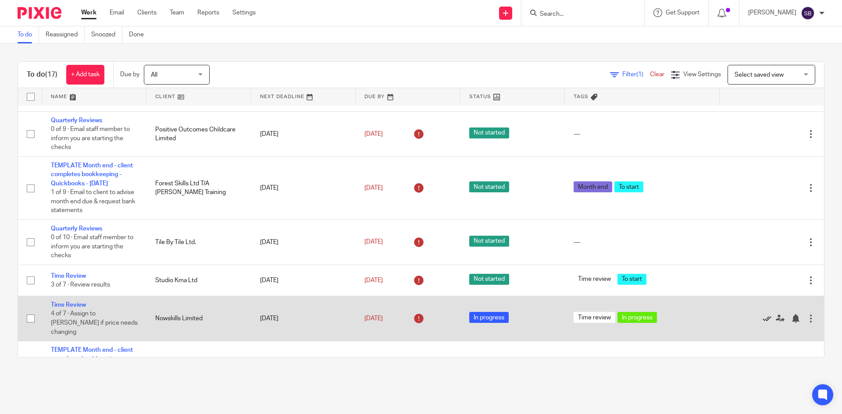
click at [763, 314] on icon at bounding box center [767, 318] width 9 height 9
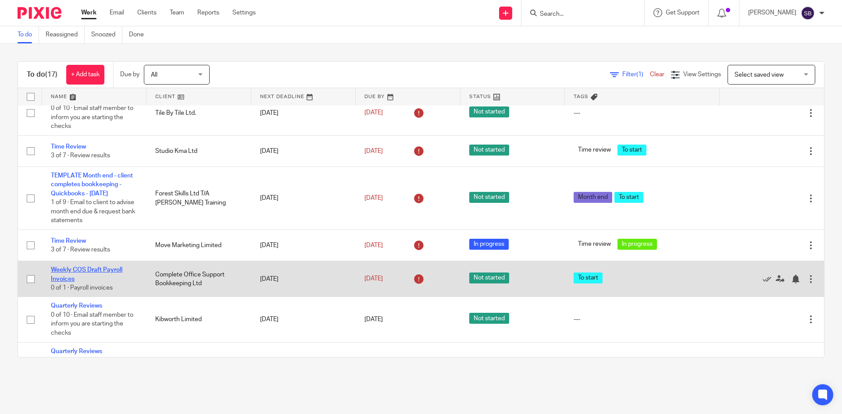
scroll to position [351, 0]
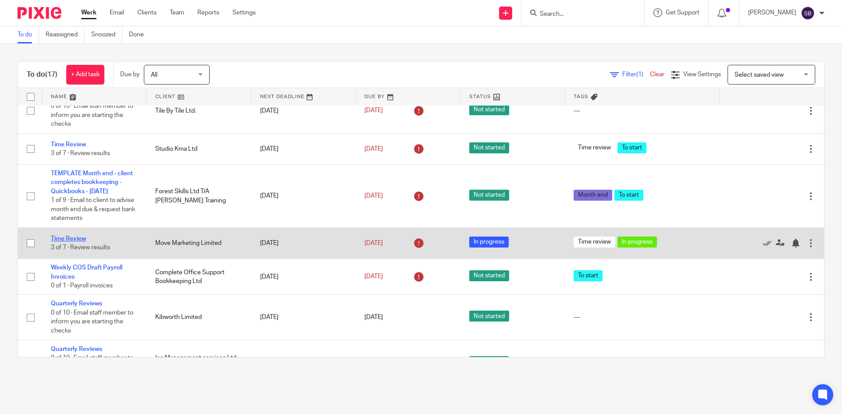
click at [66, 241] on link "Time Review" at bounding box center [68, 239] width 35 height 6
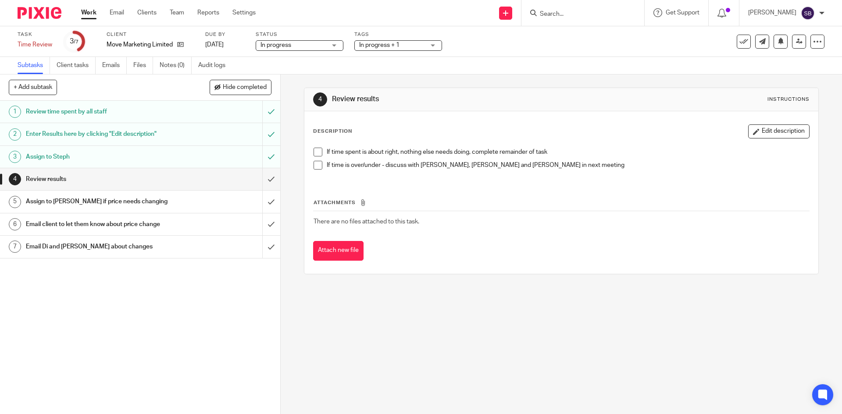
click at [123, 137] on h1 "Enter Results here by clicking "Edit description"" at bounding box center [102, 134] width 152 height 13
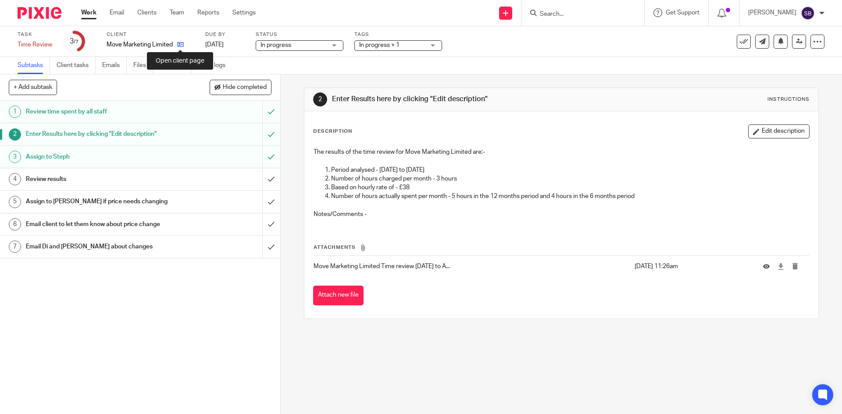
click at [178, 45] on icon at bounding box center [180, 44] width 7 height 7
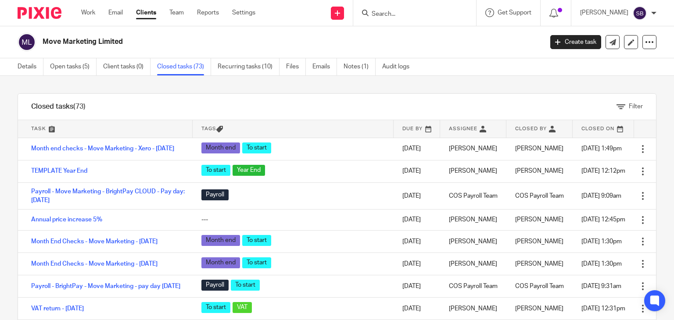
click at [418, 14] on input "Search" at bounding box center [410, 15] width 79 height 8
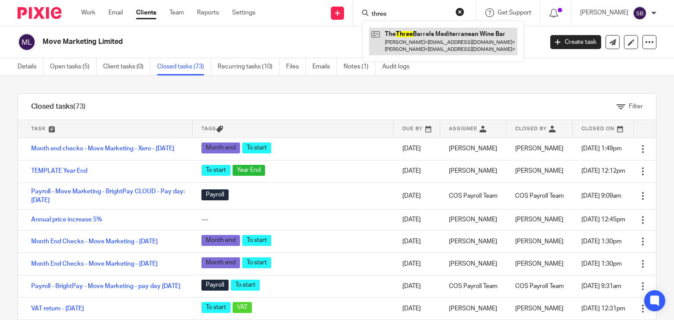
type input "three"
click at [435, 43] on link at bounding box center [443, 41] width 148 height 27
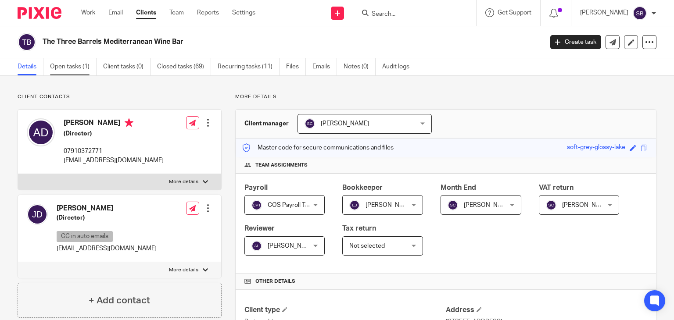
click at [75, 71] on link "Open tasks (1)" at bounding box center [73, 66] width 46 height 17
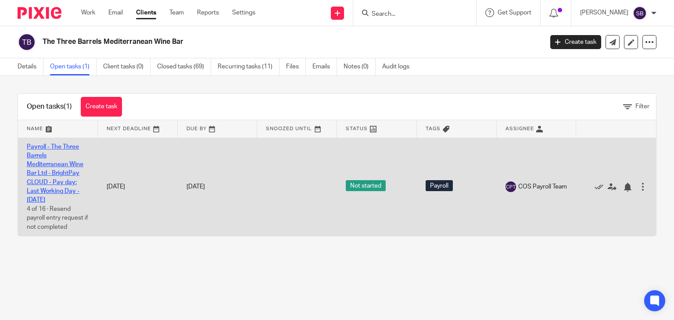
click at [52, 172] on link "Payroll - The Three Barrels Mediterranean Wine Bar Ltd - BrightPay CLOUD - Pay …" at bounding box center [55, 174] width 57 height 60
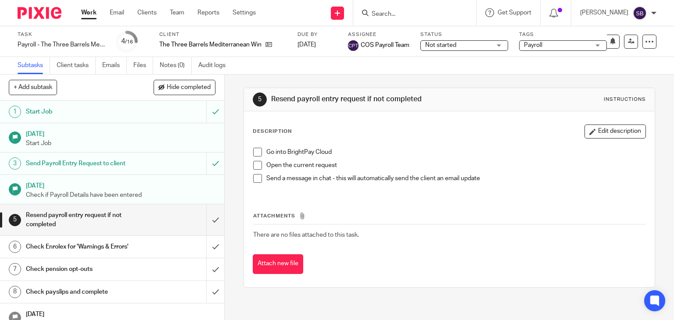
scroll to position [44, 0]
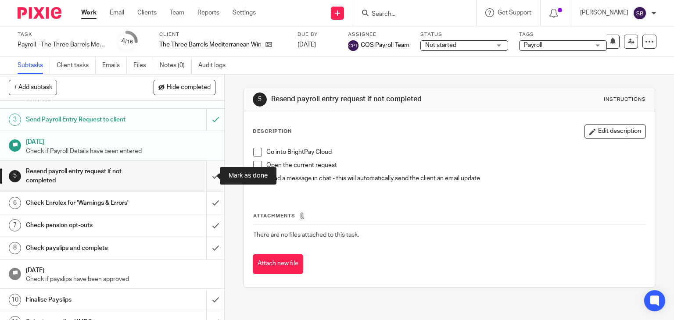
click at [207, 178] on input "submit" at bounding box center [112, 175] width 224 height 31
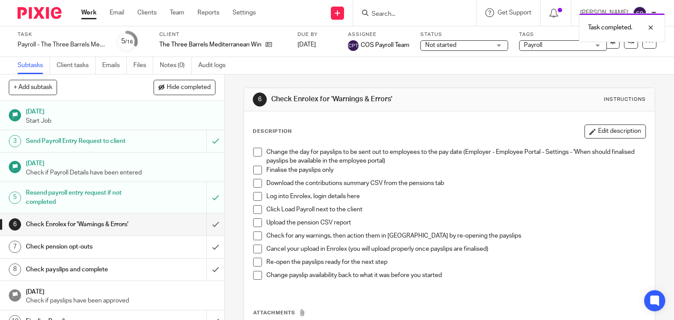
scroll to position [44, 0]
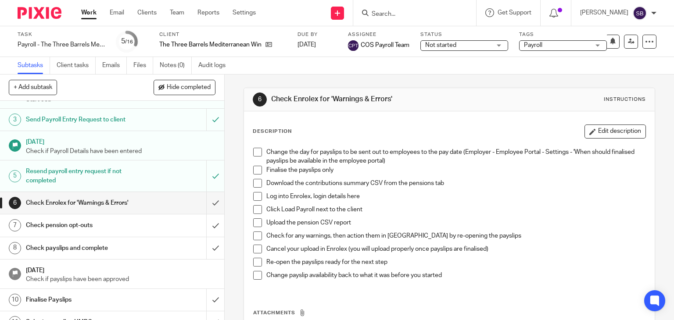
click at [258, 153] on span at bounding box center [257, 152] width 9 height 9
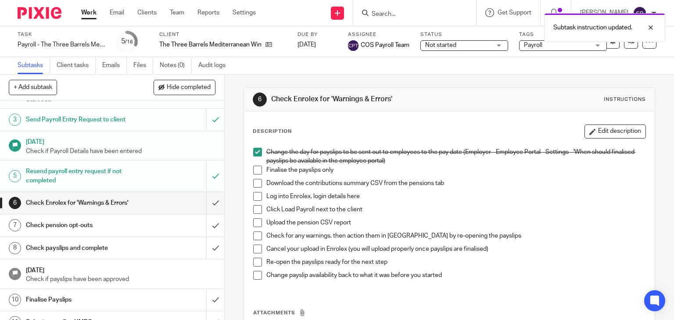
click at [255, 168] on span at bounding box center [257, 170] width 9 height 9
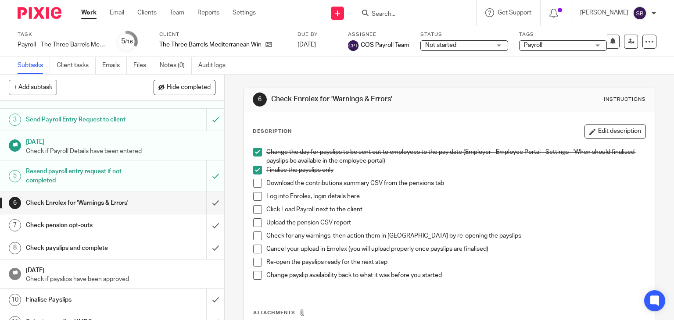
click at [258, 183] on span at bounding box center [257, 183] width 9 height 9
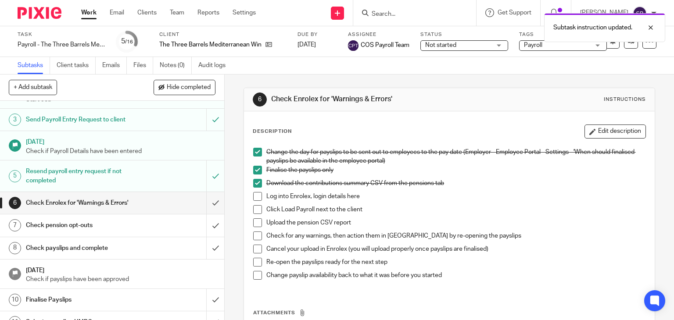
click at [253, 192] on span at bounding box center [257, 196] width 9 height 9
click at [253, 207] on span at bounding box center [257, 209] width 9 height 9
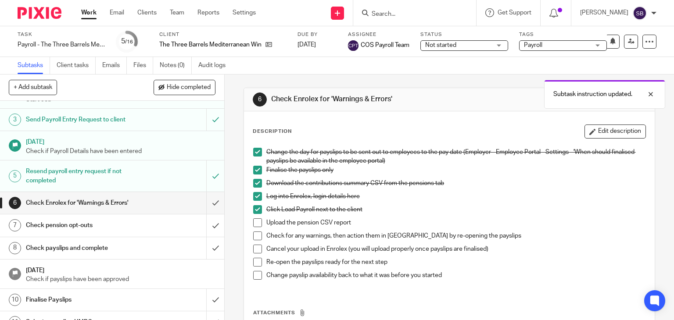
click at [256, 222] on span at bounding box center [257, 222] width 9 height 9
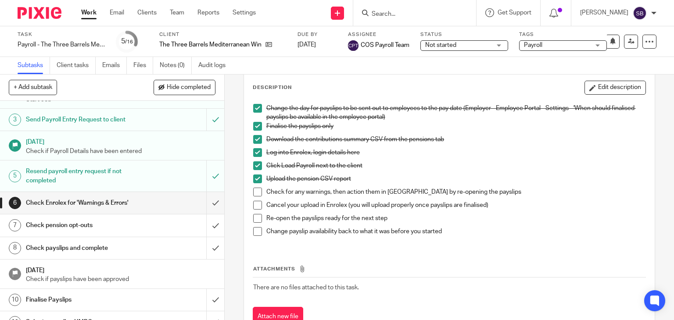
click at [253, 190] on span at bounding box center [257, 192] width 9 height 9
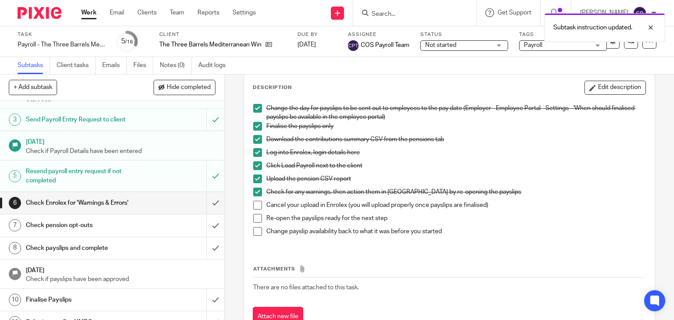
click at [257, 203] on span at bounding box center [257, 205] width 9 height 9
click at [255, 216] on span at bounding box center [257, 218] width 9 height 9
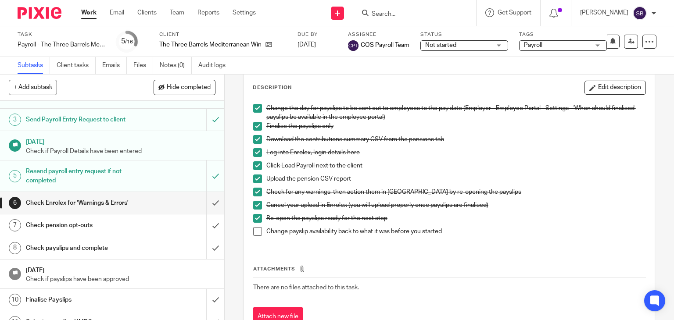
click at [255, 231] on span at bounding box center [257, 231] width 9 height 9
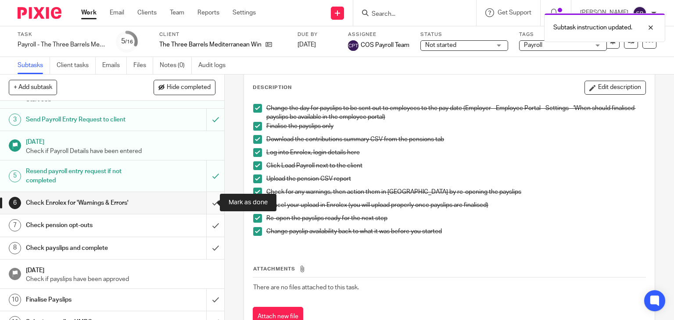
click at [207, 203] on input "submit" at bounding box center [112, 203] width 224 height 22
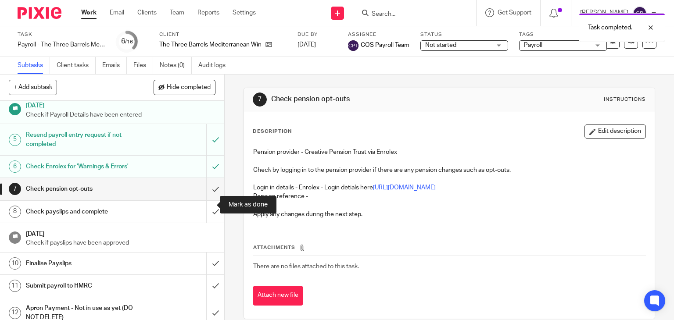
scroll to position [88, 0]
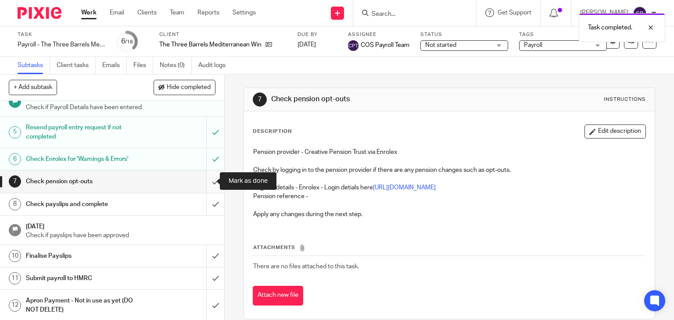
click at [206, 183] on input "submit" at bounding box center [112, 182] width 224 height 22
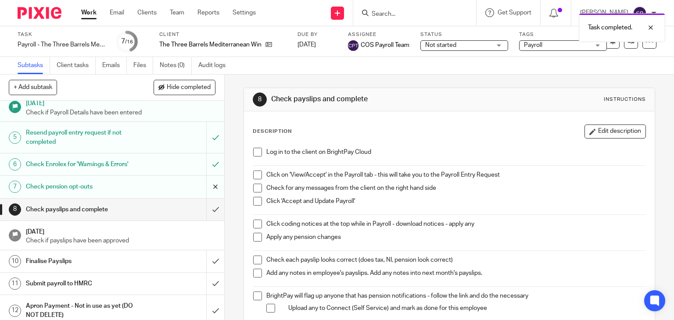
scroll to position [88, 0]
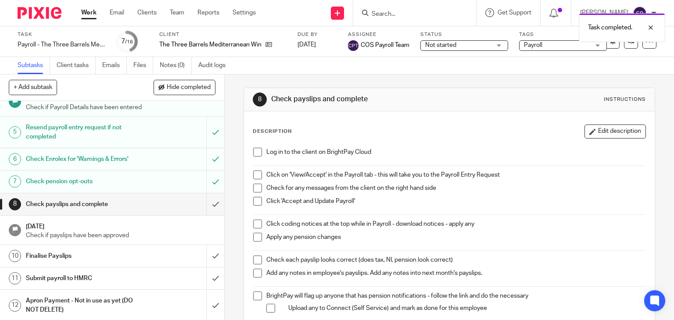
drag, startPoint x: 253, startPoint y: 153, endPoint x: 253, endPoint y: 163, distance: 9.6
click at [253, 154] on span at bounding box center [257, 152] width 9 height 9
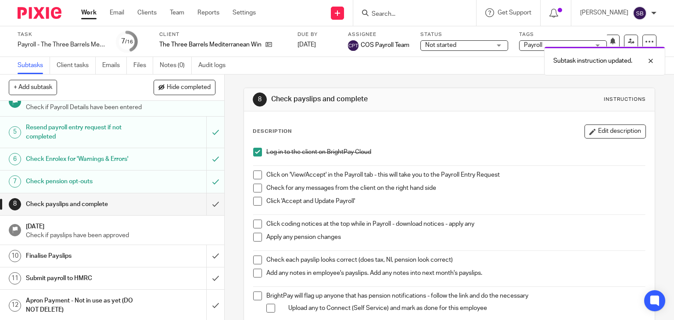
click at [255, 175] on span at bounding box center [257, 175] width 9 height 9
click at [256, 187] on span at bounding box center [257, 188] width 9 height 9
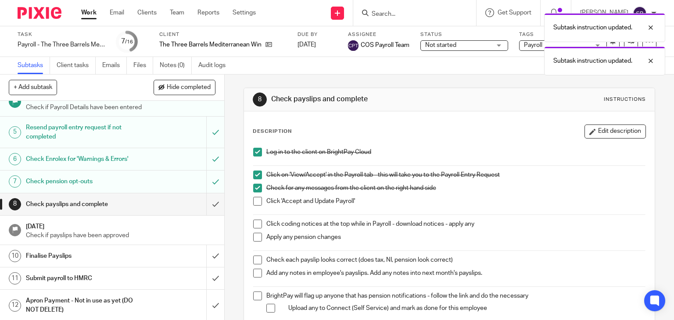
click at [256, 202] on span at bounding box center [257, 201] width 9 height 9
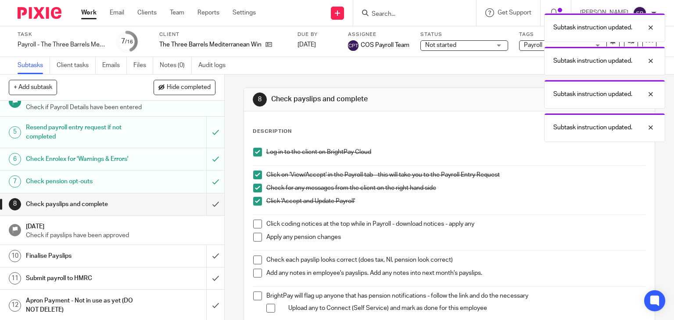
click at [254, 223] on span at bounding box center [257, 224] width 9 height 9
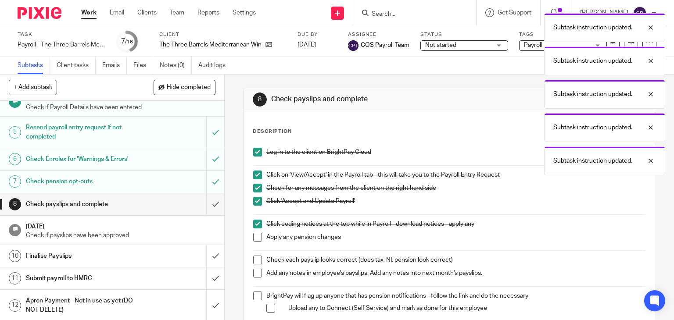
click at [253, 235] on span at bounding box center [257, 237] width 9 height 9
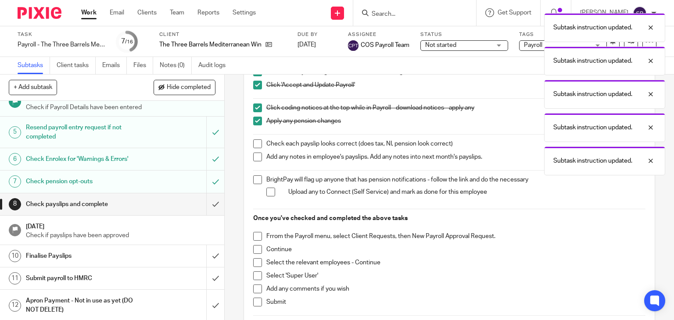
scroll to position [132, 0]
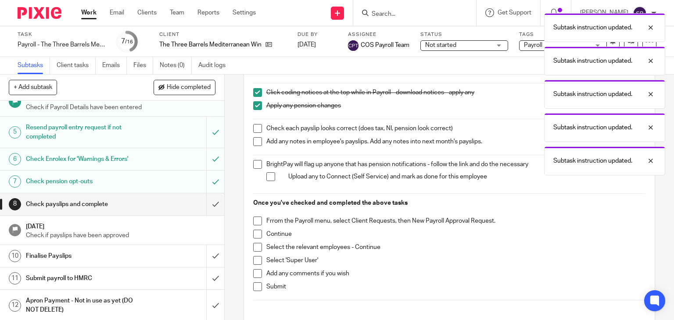
click at [254, 127] on span at bounding box center [257, 128] width 9 height 9
click at [259, 143] on li "Add any notes in employee's payslips. Add any notes into next month's payslips." at bounding box center [449, 143] width 392 height 13
click at [253, 143] on span at bounding box center [257, 141] width 9 height 9
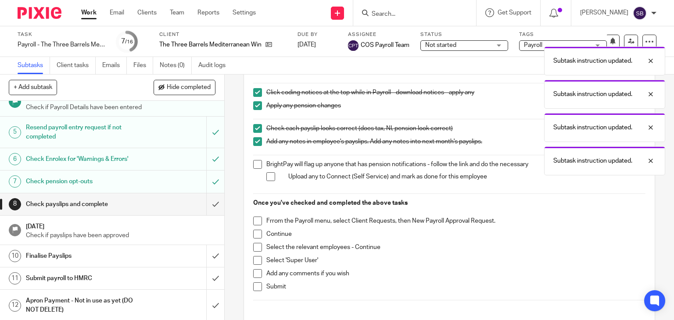
click at [253, 163] on span at bounding box center [257, 164] width 9 height 9
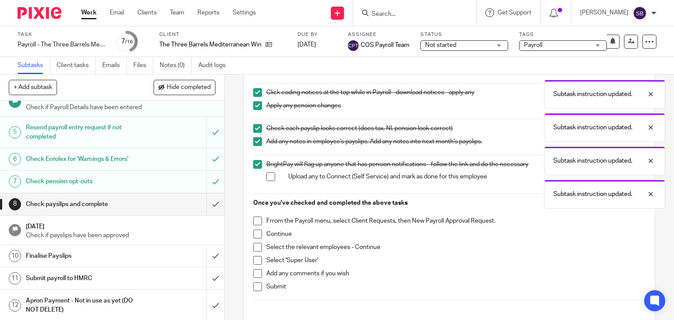
click at [269, 175] on span at bounding box center [270, 176] width 9 height 9
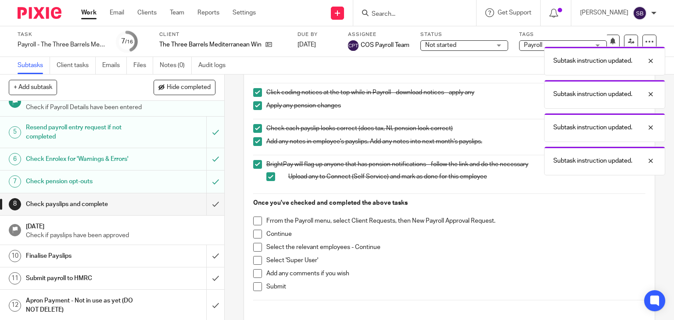
scroll to position [175, 0]
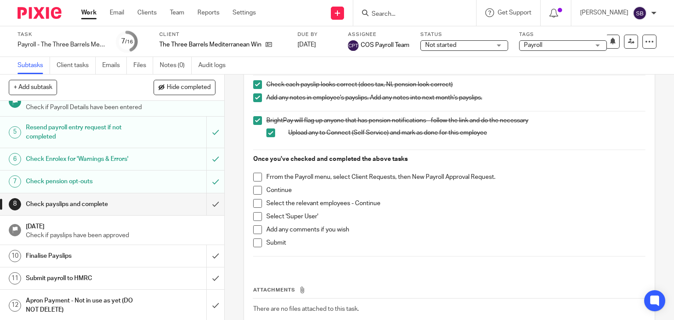
click at [253, 175] on span at bounding box center [257, 177] width 9 height 9
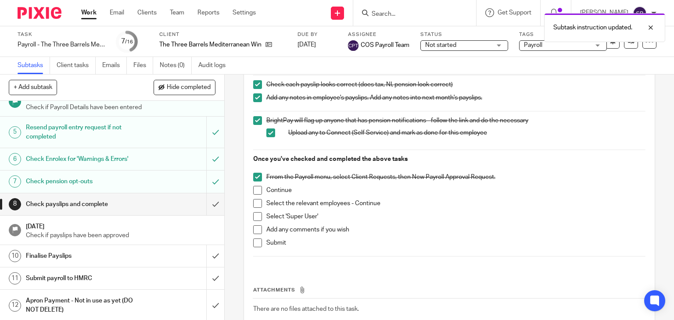
click at [253, 186] on span at bounding box center [257, 190] width 9 height 9
click at [255, 200] on span at bounding box center [257, 203] width 9 height 9
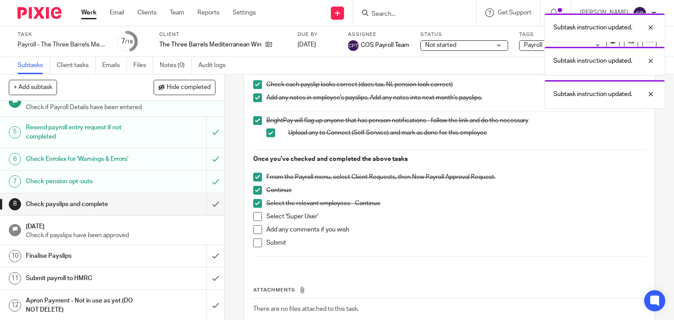
click at [255, 214] on span at bounding box center [257, 216] width 9 height 9
click at [255, 225] on span at bounding box center [257, 229] width 9 height 9
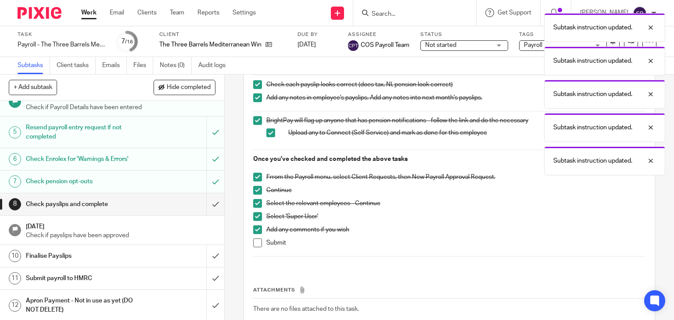
click at [253, 239] on span at bounding box center [257, 243] width 9 height 9
click at [204, 207] on input "submit" at bounding box center [112, 204] width 224 height 22
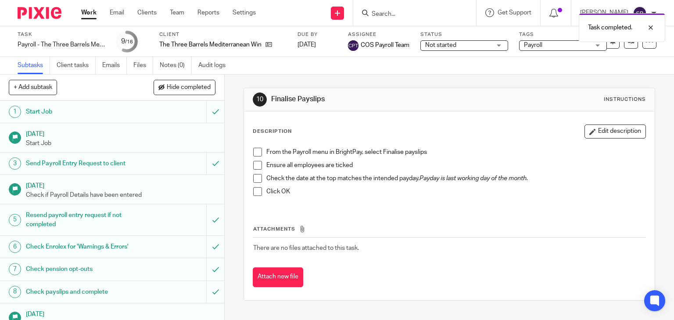
drag, startPoint x: 86, startPoint y: 14, endPoint x: 188, endPoint y: 17, distance: 102.2
click at [86, 14] on link "Work" at bounding box center [88, 12] width 15 height 9
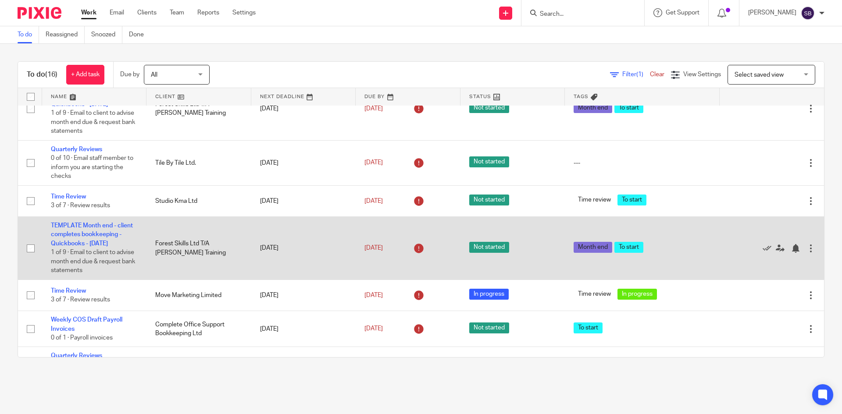
scroll to position [307, 0]
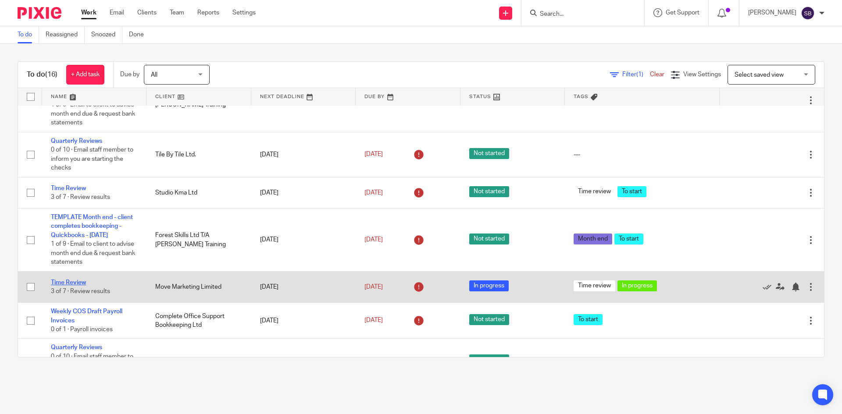
click at [76, 283] on link "Time Review" at bounding box center [68, 283] width 35 height 6
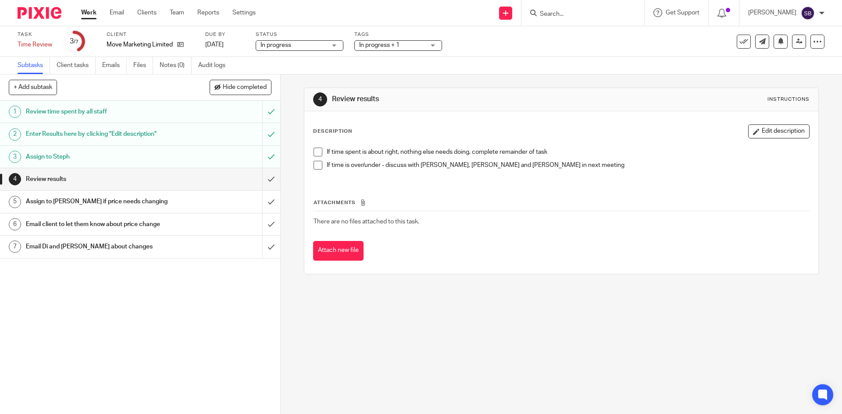
click at [156, 134] on h1 "Enter Results here by clicking "Edit description"" at bounding box center [102, 134] width 152 height 13
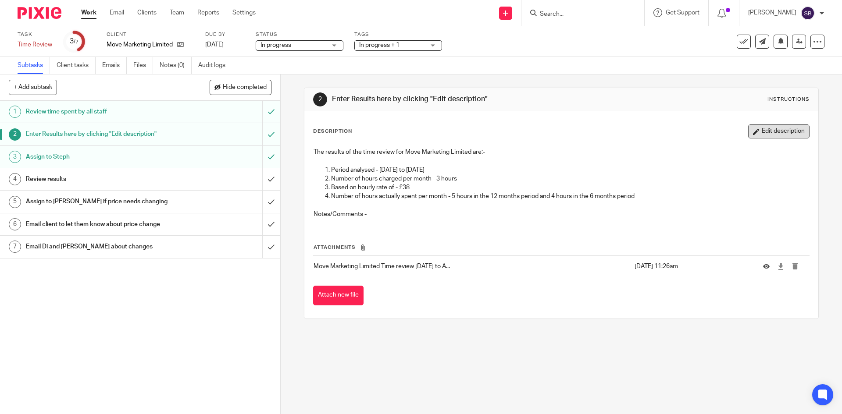
click at [772, 132] on button "Edit description" at bounding box center [778, 132] width 61 height 14
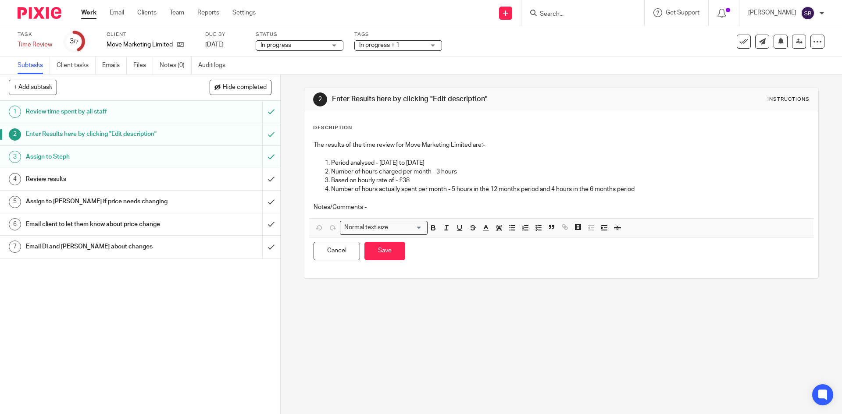
click at [382, 212] on p "Notes/Comments -" at bounding box center [561, 207] width 495 height 9
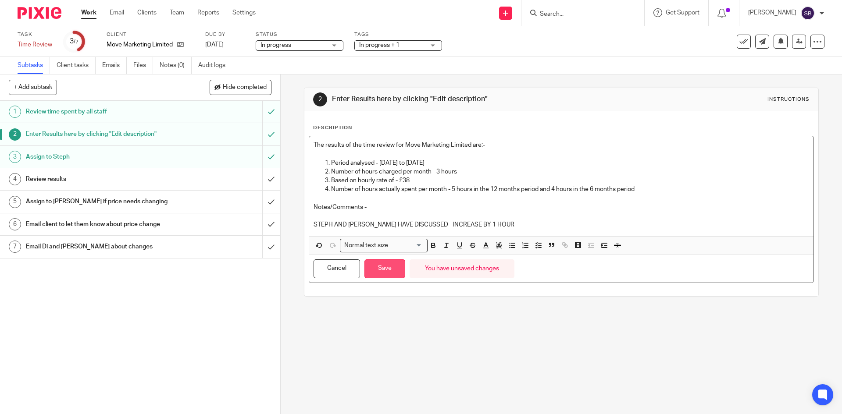
click at [393, 265] on button "Save" at bounding box center [384, 269] width 41 height 19
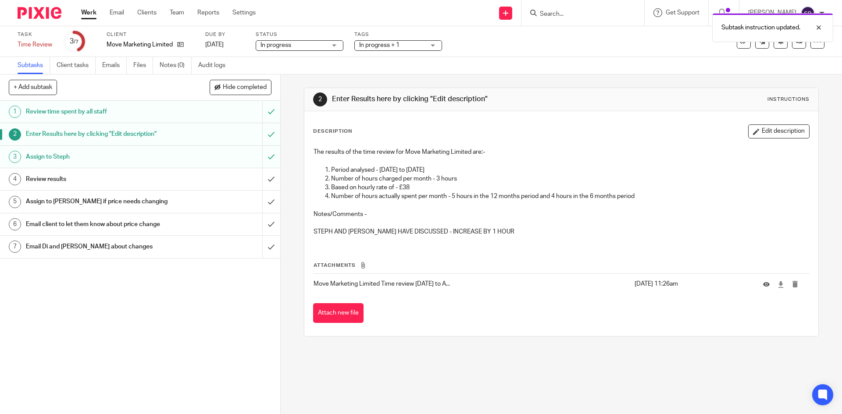
click at [213, 181] on div "Review results" at bounding box center [140, 179] width 228 height 13
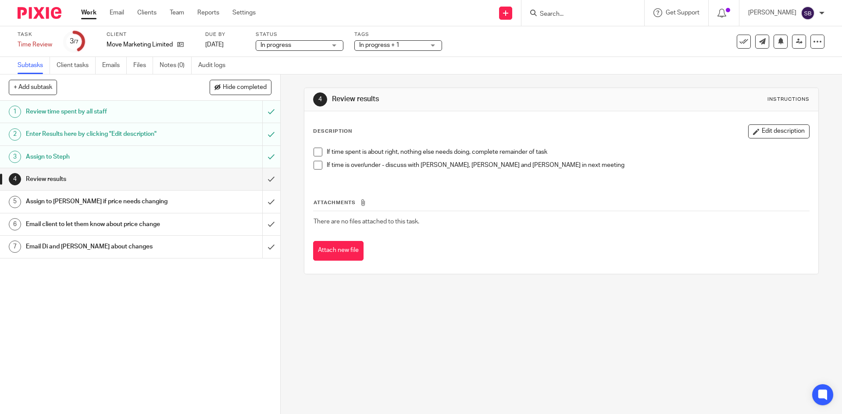
click at [316, 166] on span at bounding box center [318, 165] width 9 height 9
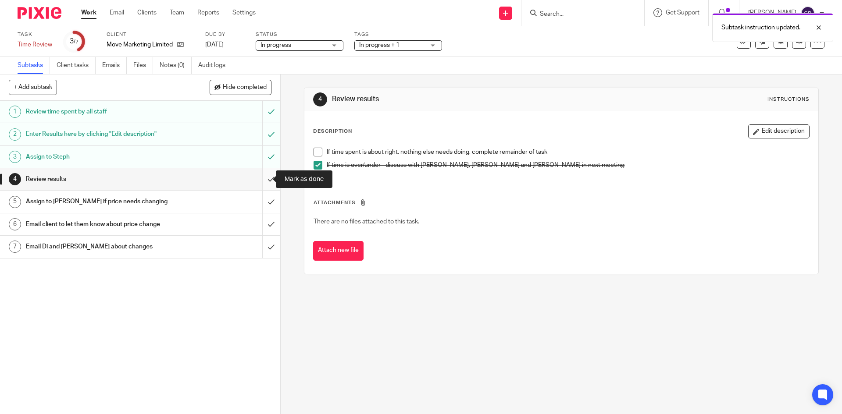
click at [265, 179] on input "submit" at bounding box center [140, 179] width 280 height 22
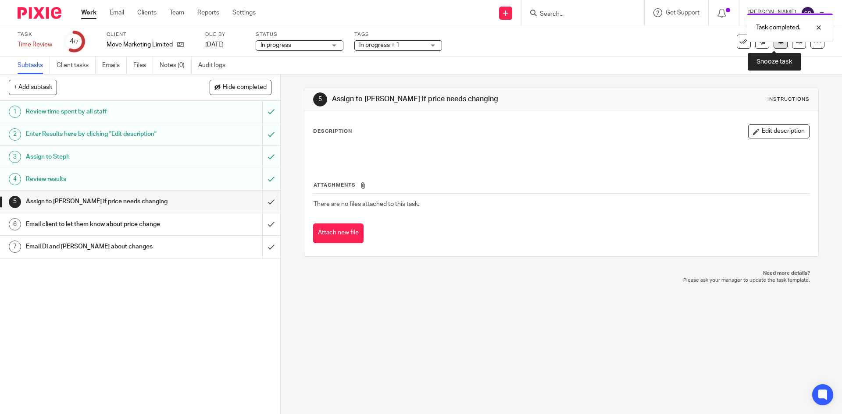
click at [778, 45] on button at bounding box center [781, 42] width 14 height 14
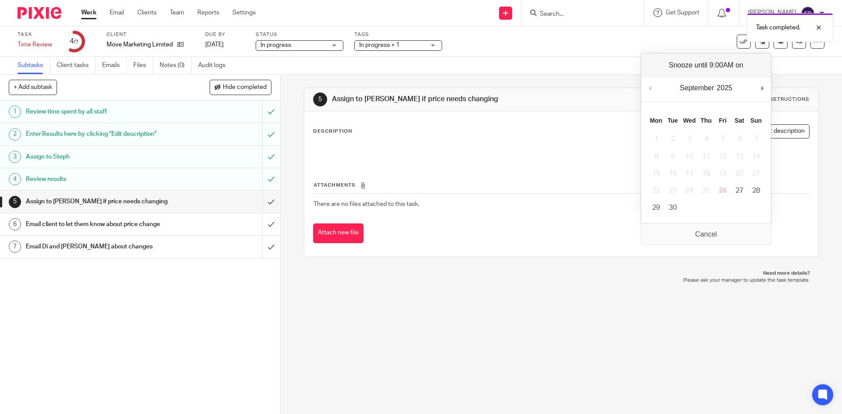
click at [782, 71] on div "Subtasks Client tasks Emails Files Notes (0) Audit logs" at bounding box center [421, 66] width 842 height 18
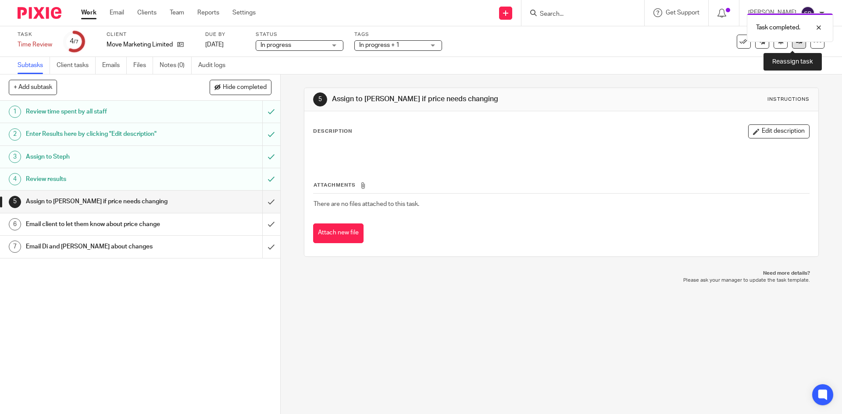
click at [792, 46] on link at bounding box center [799, 42] width 14 height 14
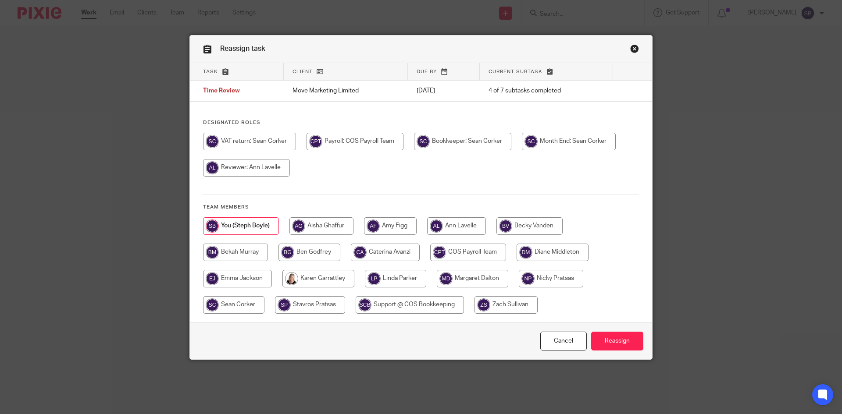
click at [319, 279] on input "radio" at bounding box center [318, 279] width 72 height 18
radio input "true"
click at [617, 339] on input "Reassign" at bounding box center [617, 341] width 52 height 19
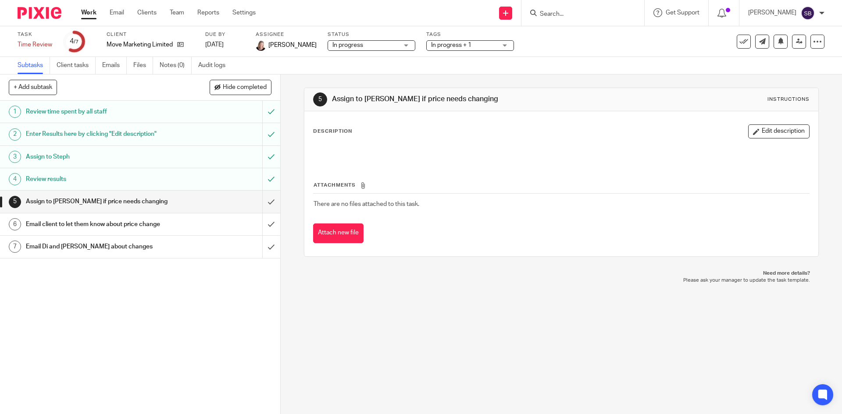
click at [93, 14] on link "Work" at bounding box center [88, 12] width 15 height 9
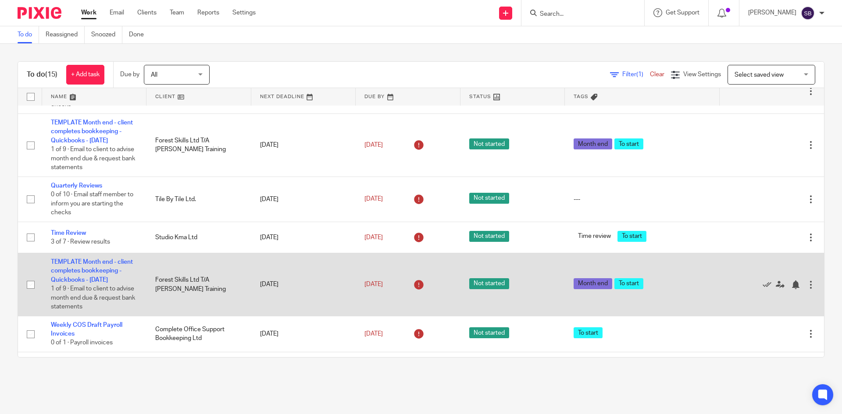
scroll to position [263, 0]
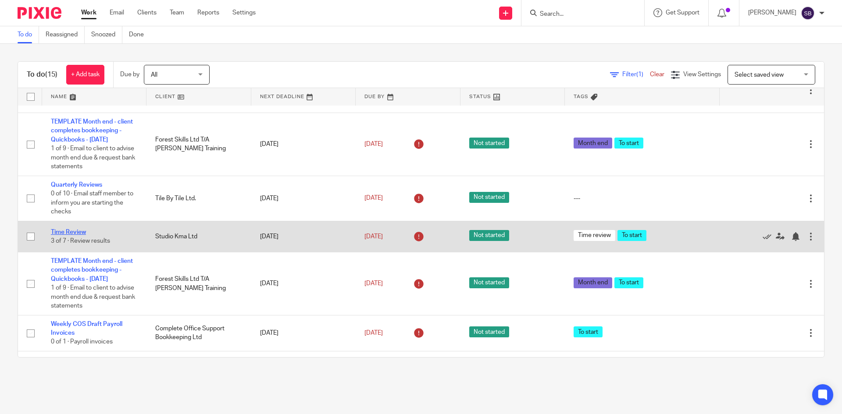
click at [72, 233] on link "Time Review" at bounding box center [68, 232] width 35 height 6
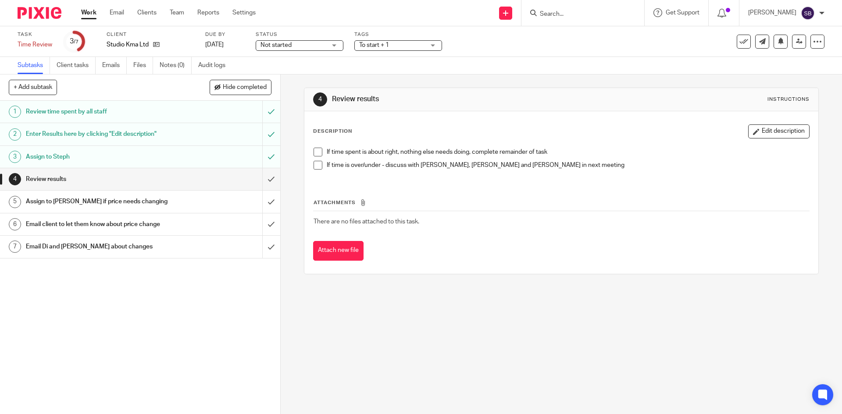
click at [133, 137] on h1 "Enter Results here by clicking "Edit description"" at bounding box center [102, 134] width 152 height 13
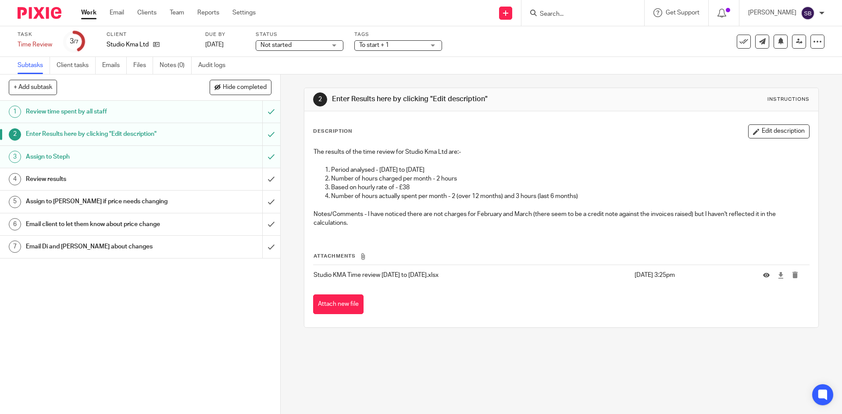
click at [87, 14] on link "Work" at bounding box center [88, 12] width 15 height 9
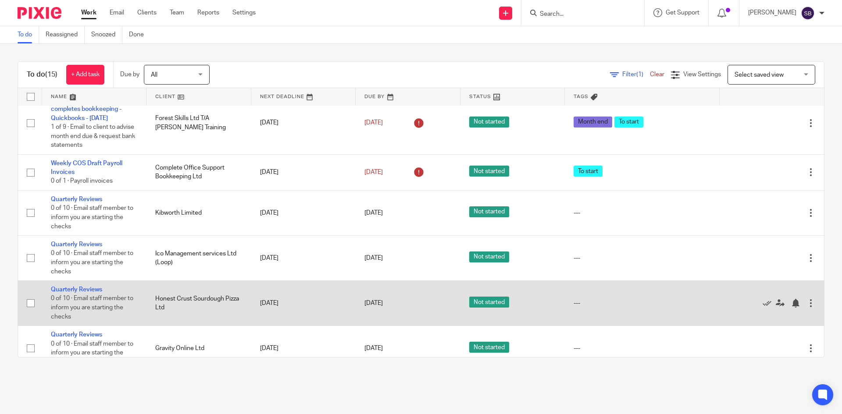
scroll to position [474, 0]
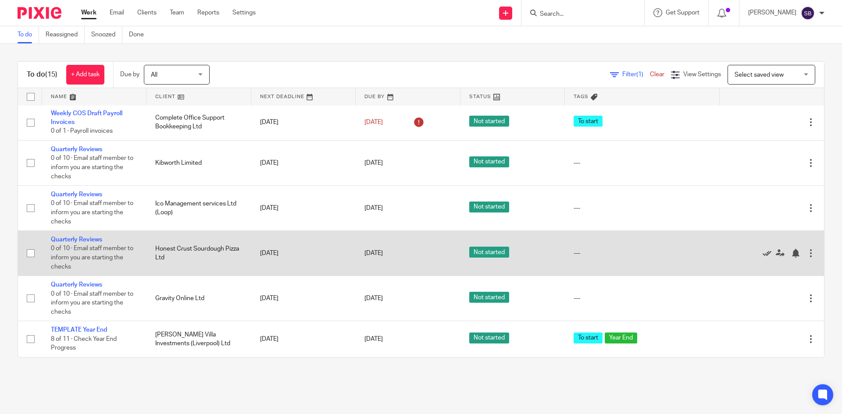
click at [763, 253] on icon at bounding box center [767, 253] width 9 height 9
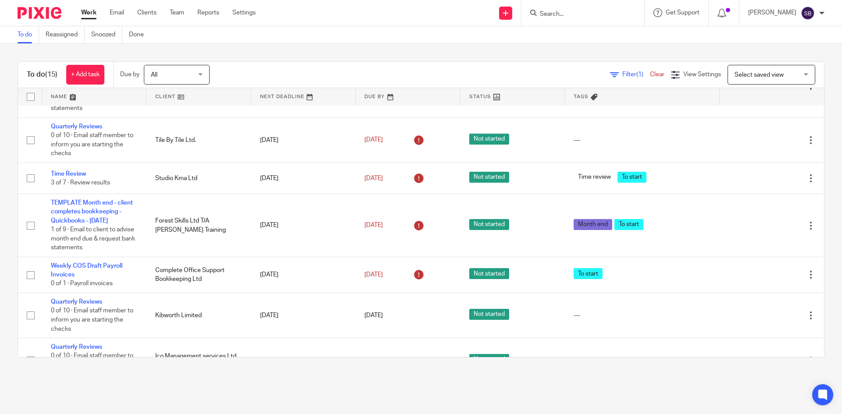
scroll to position [429, 0]
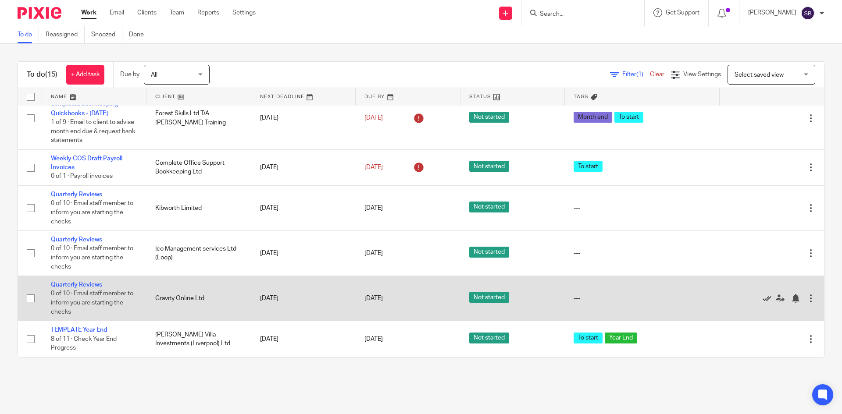
click at [763, 298] on icon at bounding box center [767, 298] width 9 height 9
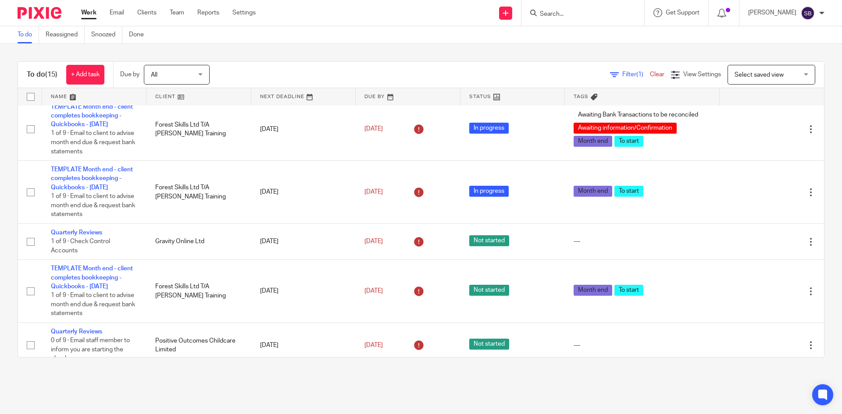
scroll to position [0, 0]
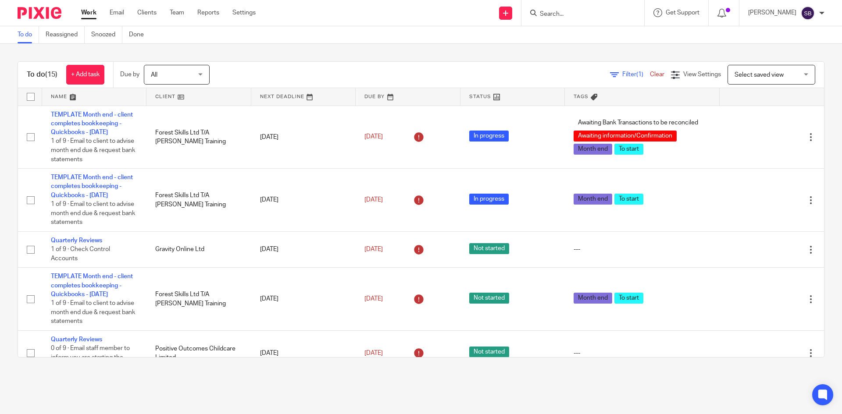
click at [561, 12] on input "Search" at bounding box center [578, 15] width 79 height 8
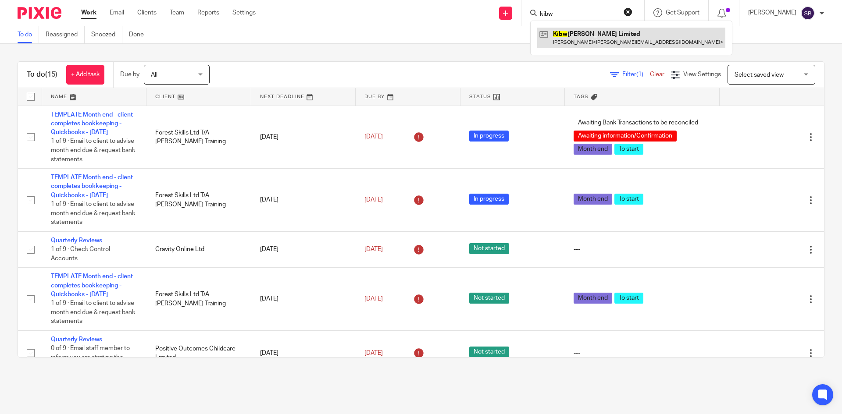
type input "kibw"
click at [587, 42] on link at bounding box center [631, 38] width 188 height 20
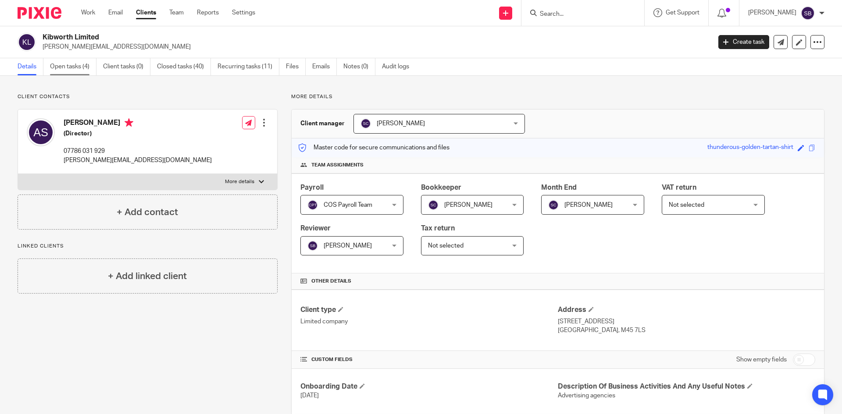
click at [76, 69] on link "Open tasks (4)" at bounding box center [73, 66] width 46 height 17
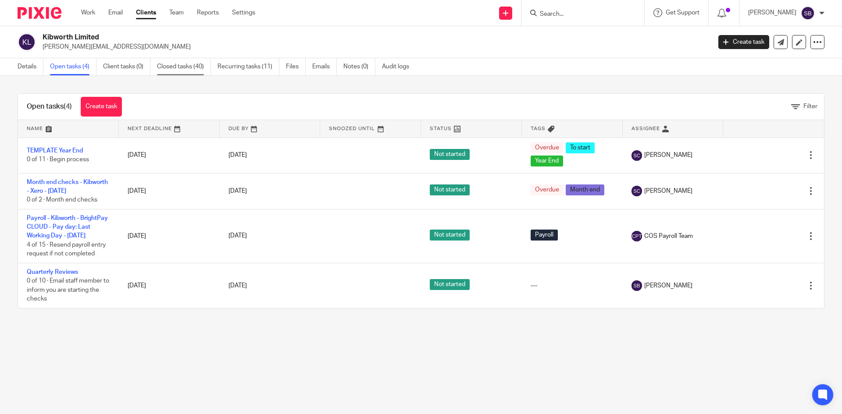
click at [199, 66] on link "Closed tasks (40)" at bounding box center [184, 66] width 54 height 17
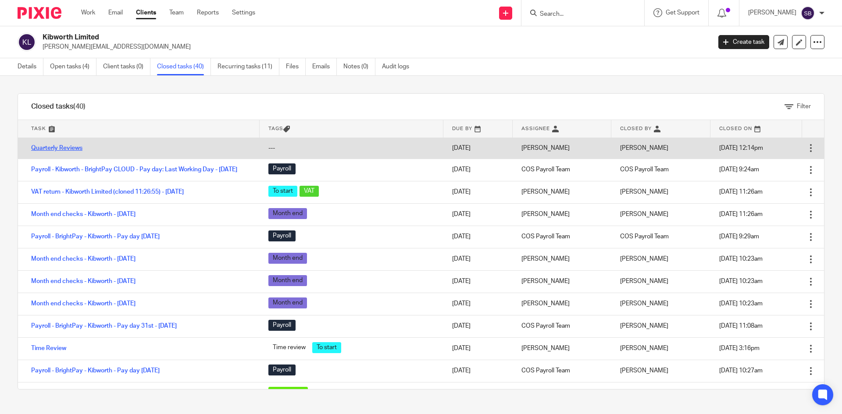
click at [67, 147] on link "Quarterly Reviews" at bounding box center [56, 148] width 51 height 6
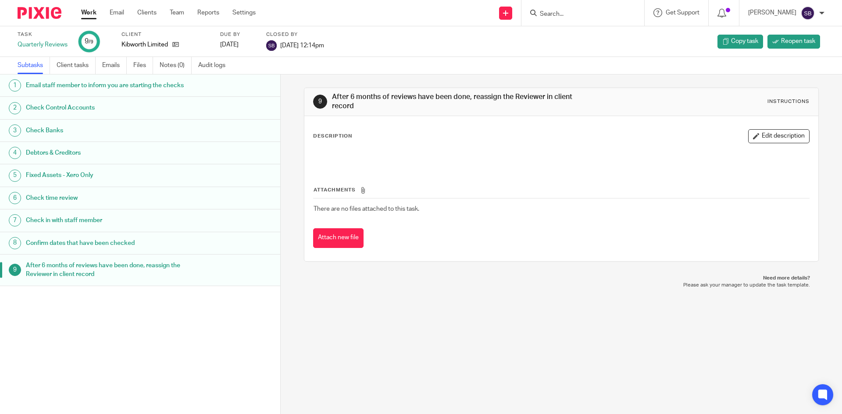
click at [100, 250] on h1 "Confirm dates that have been checked" at bounding box center [108, 243] width 164 height 13
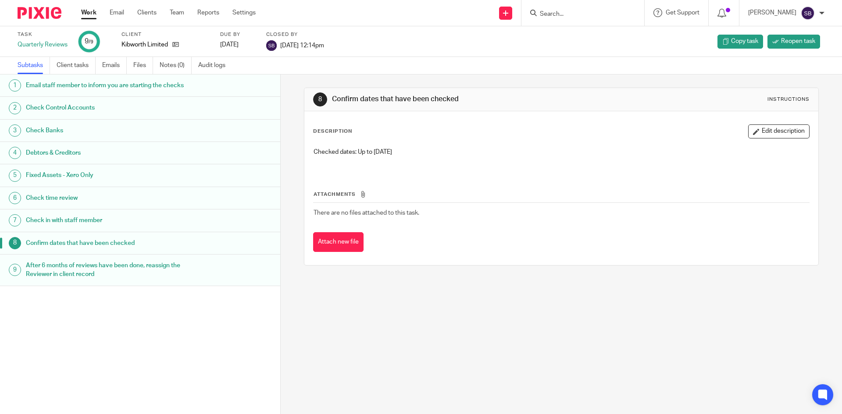
click at [87, 14] on link "Work" at bounding box center [88, 12] width 15 height 9
